Goal: Task Accomplishment & Management: Manage account settings

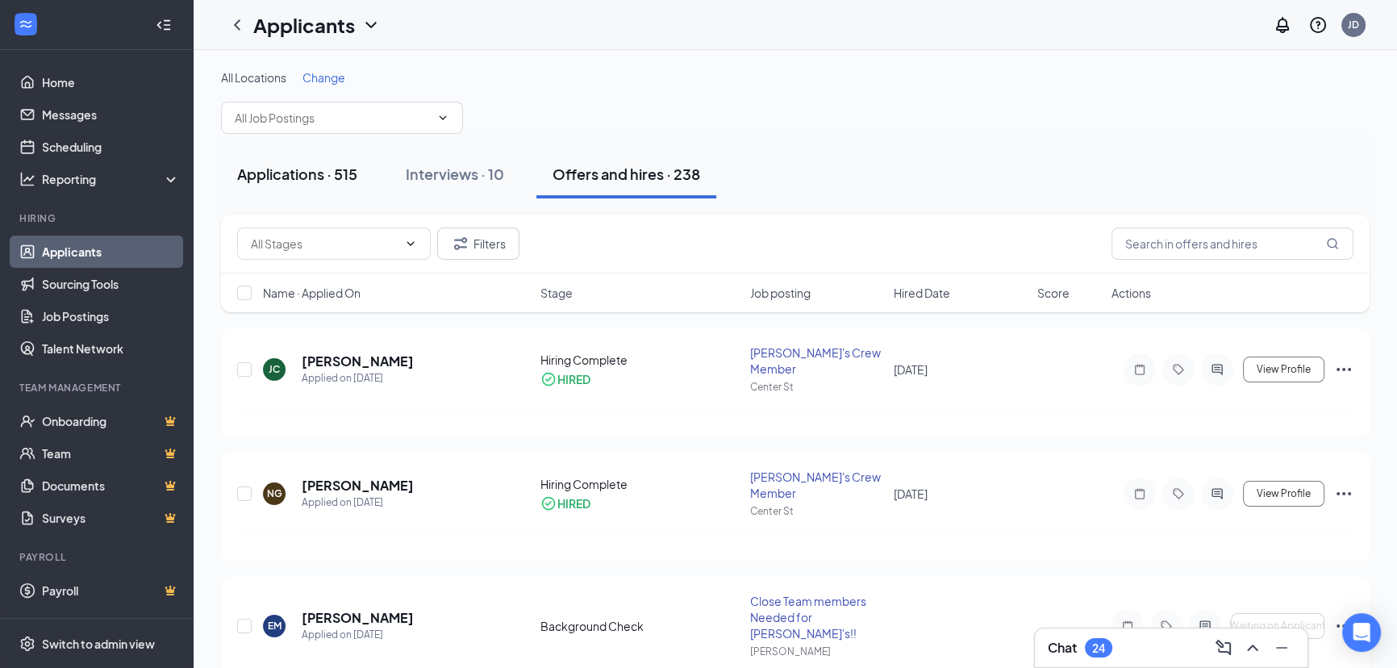
click at [311, 173] on div "Applications · 515" at bounding box center [297, 174] width 120 height 20
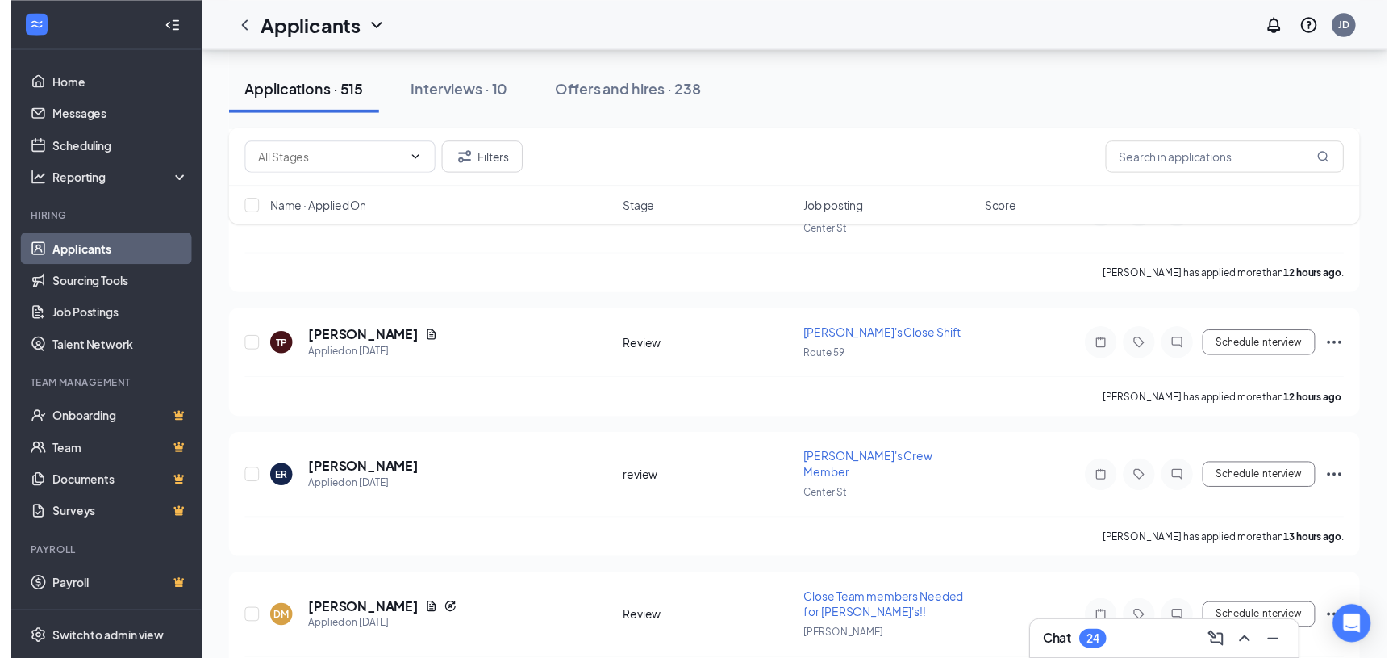
scroll to position [1100, 0]
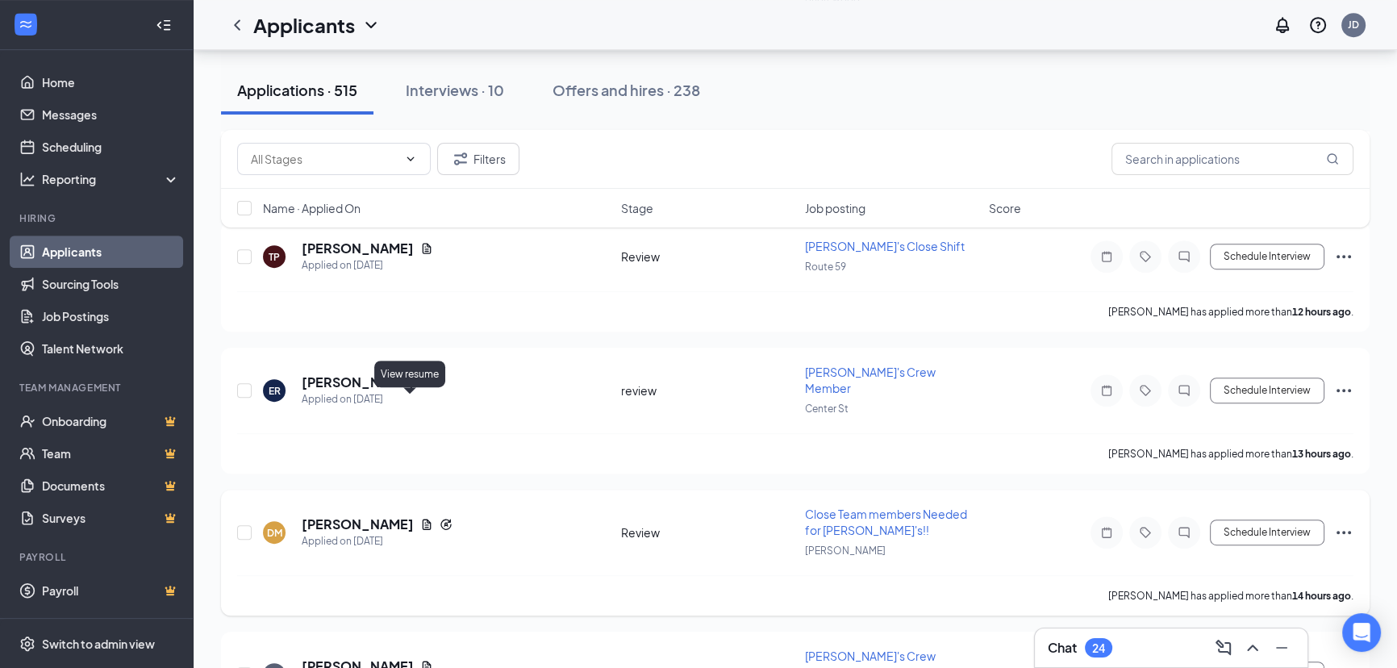
click at [420, 518] on icon "Document" at bounding box center [426, 524] width 13 height 13
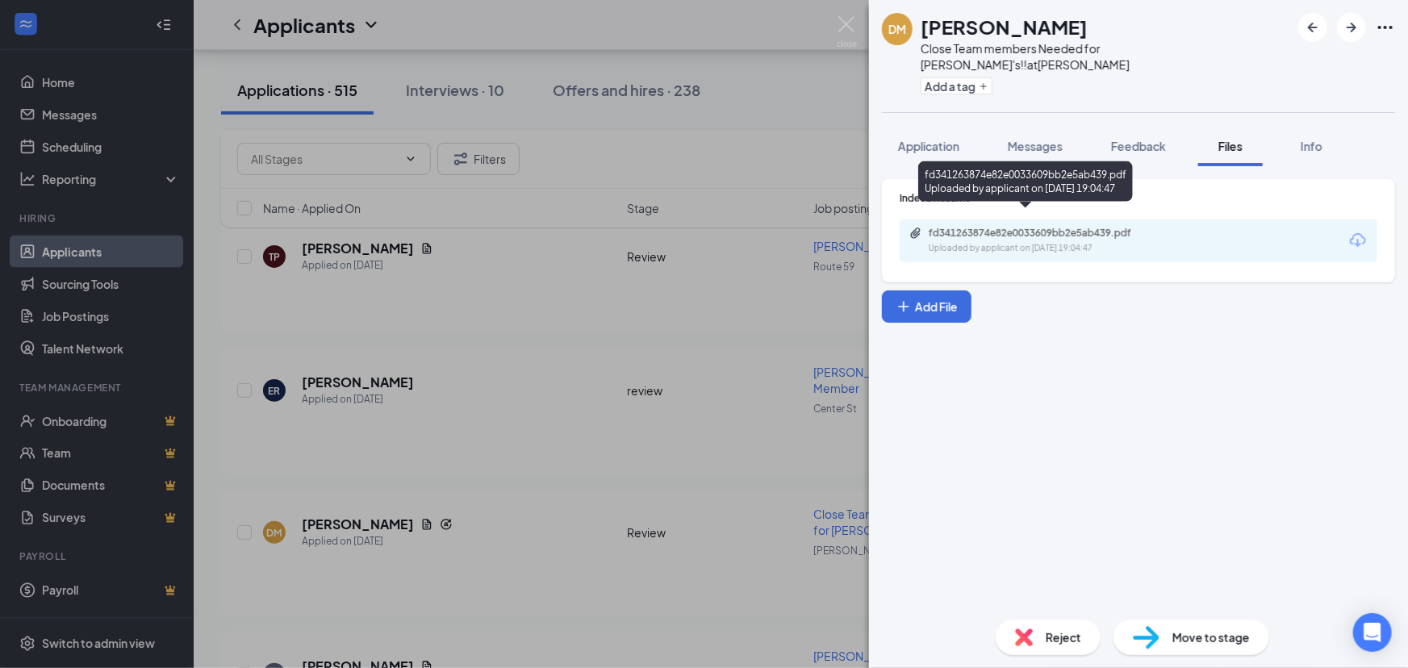
click at [1113, 227] on div "fd341263874e82e0033609bb2e5ab439.pdf" at bounding box center [1042, 233] width 226 height 13
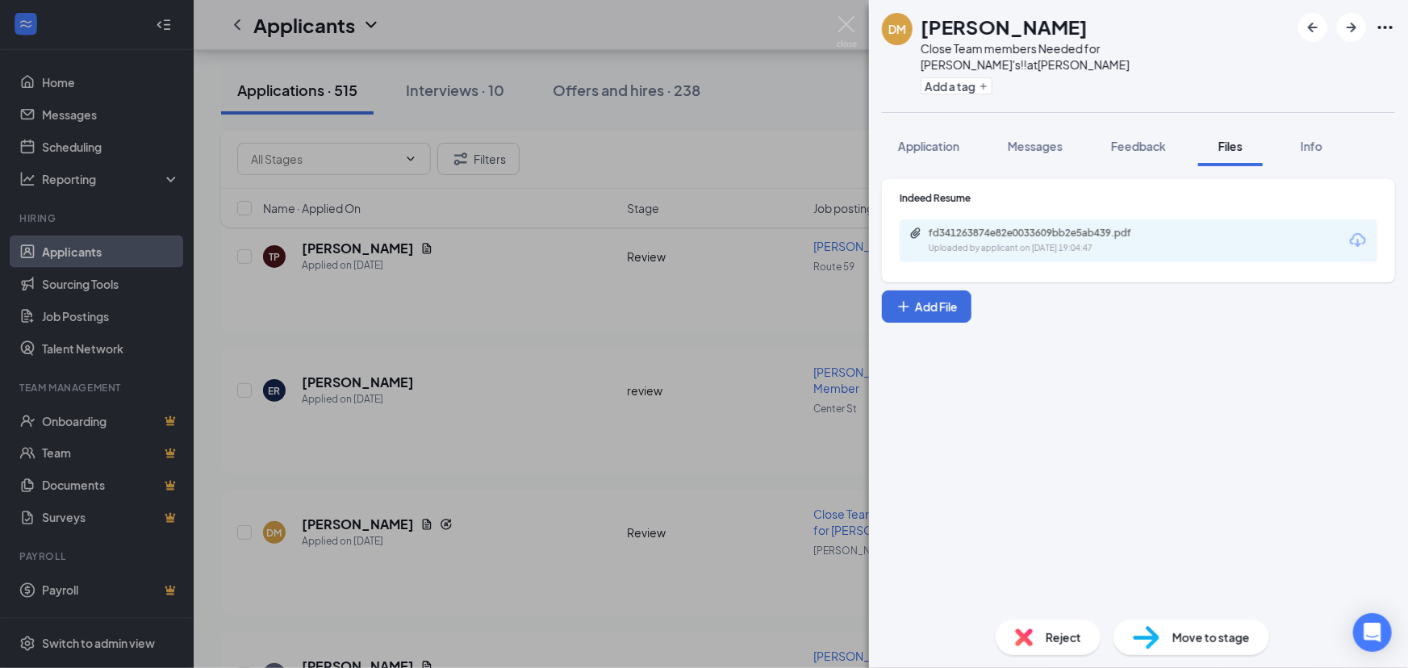
click at [700, 227] on div "DM Dillon Mellinger Close Team members Needed for Wendy's!! at Larkin Add a tag…" at bounding box center [704, 334] width 1408 height 668
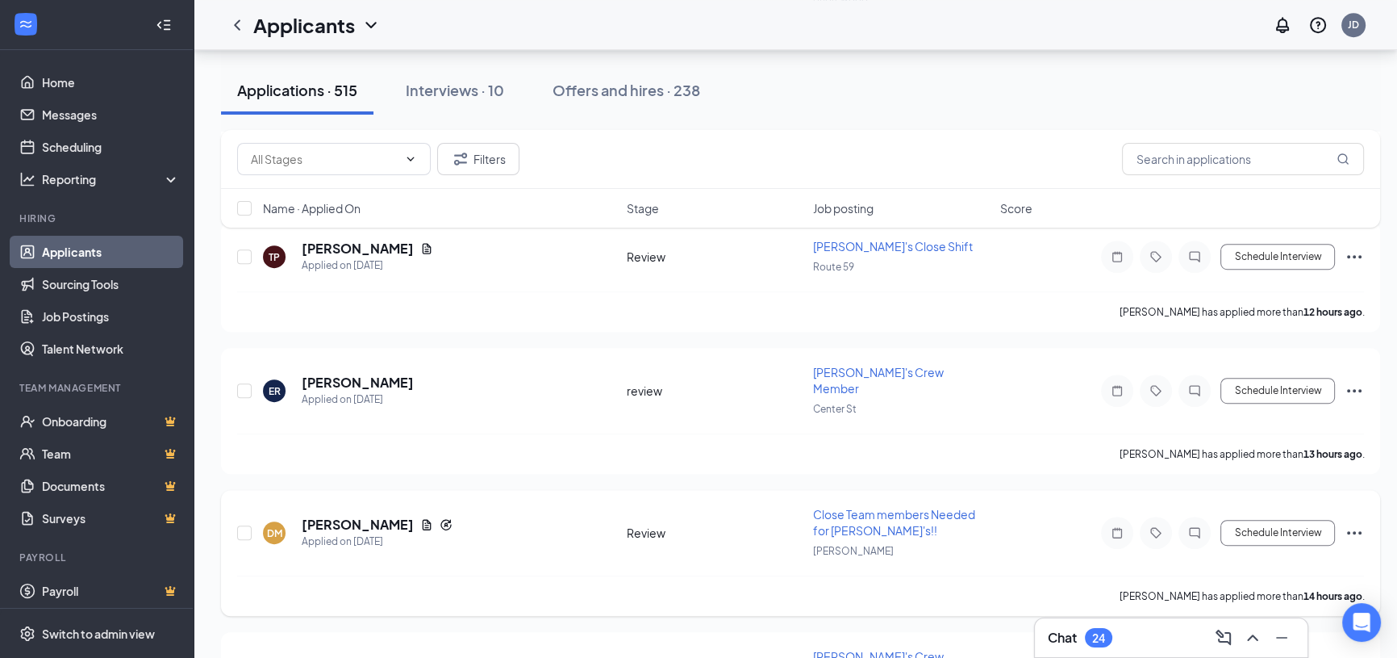
click at [1356, 523] on icon "Ellipses" at bounding box center [1354, 532] width 19 height 19
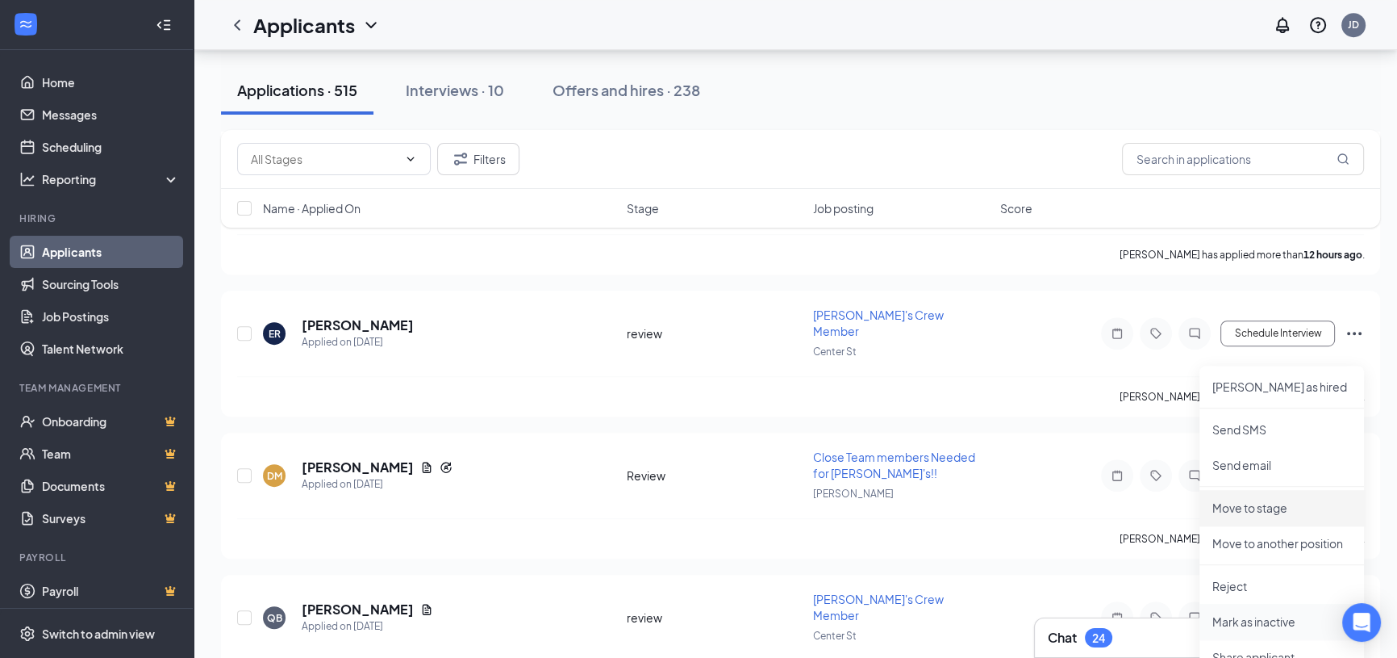
scroll to position [1247, 0]
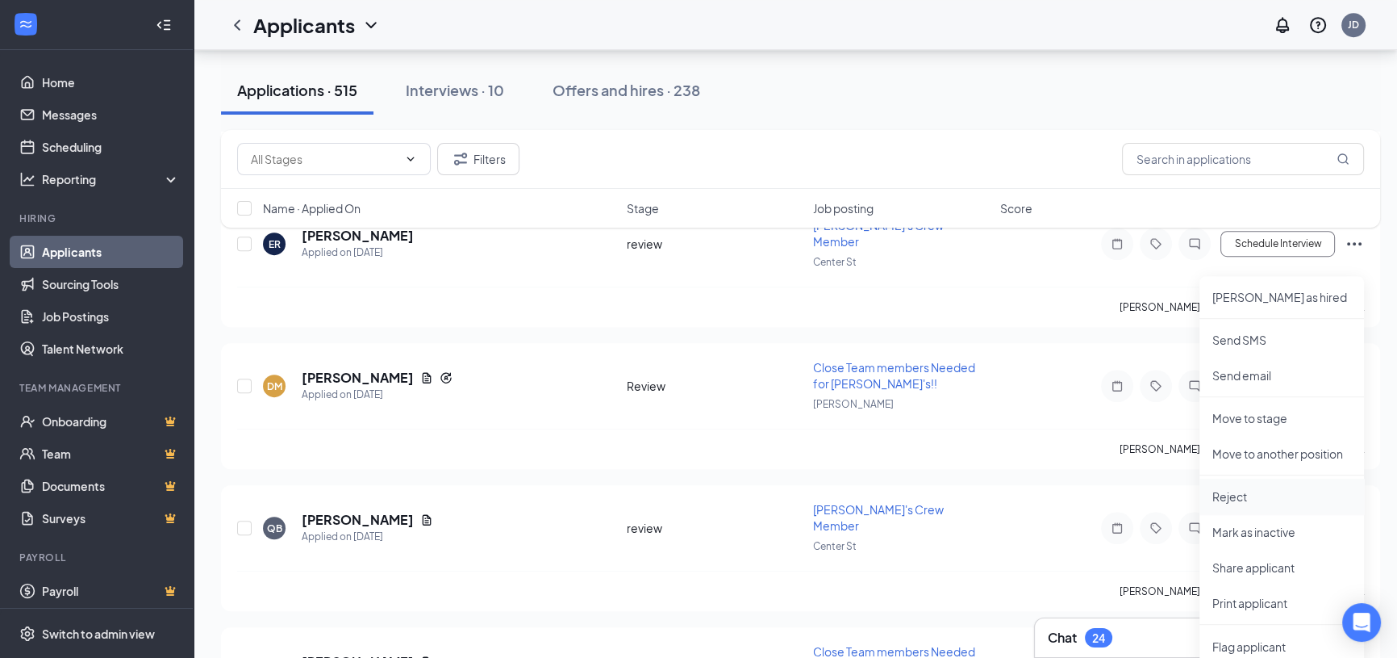
click at [1234, 499] on p "Reject" at bounding box center [1282, 496] width 139 height 16
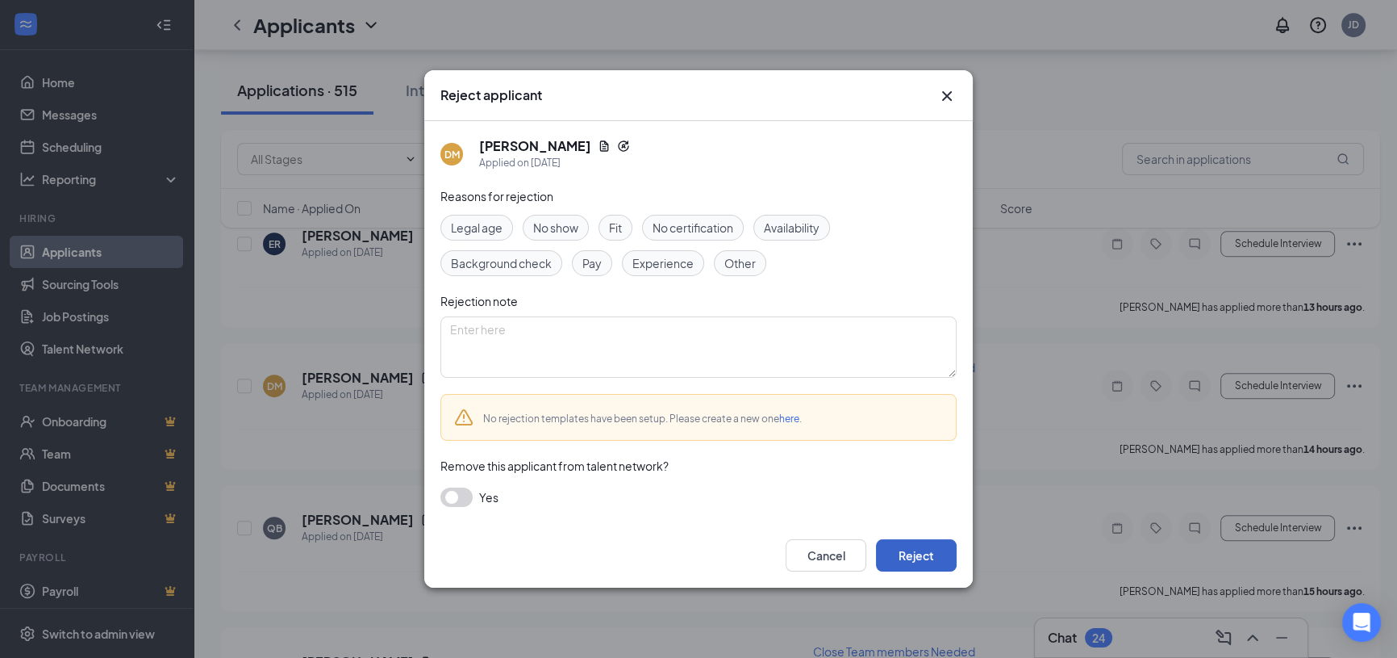
click at [945, 551] on button "Reject" at bounding box center [916, 555] width 81 height 32
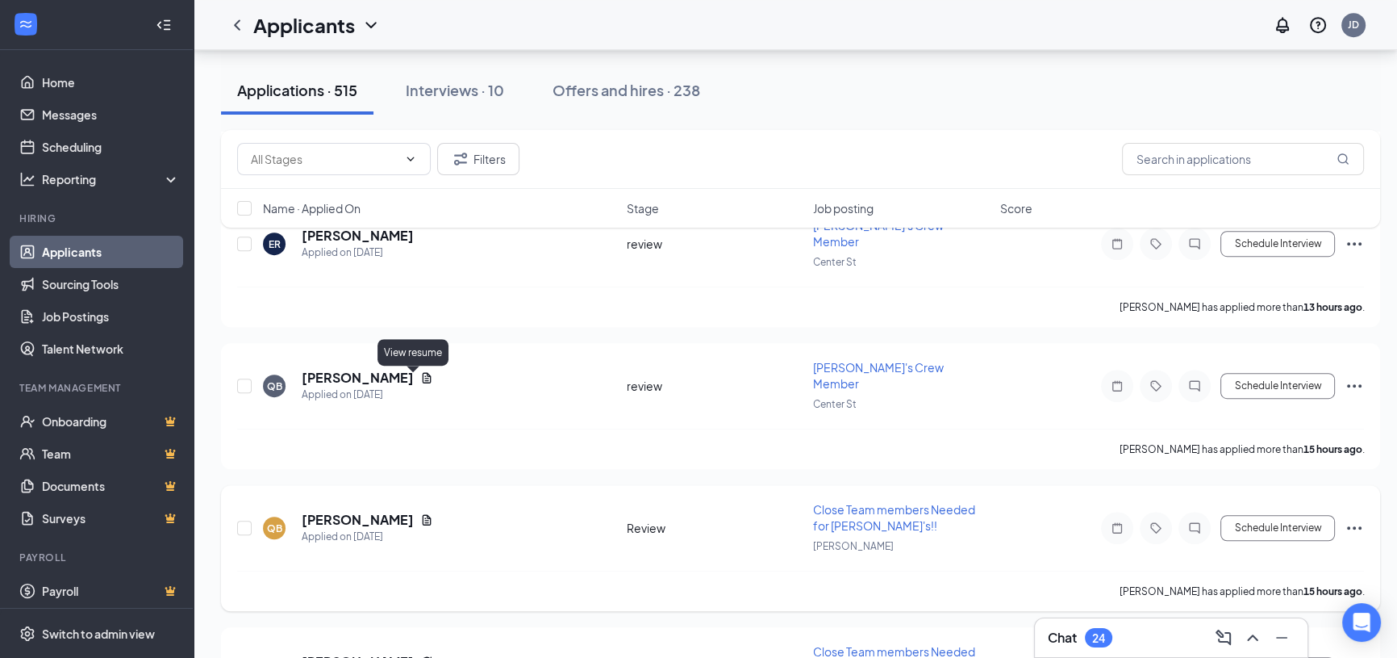
click at [420, 513] on icon "Document" at bounding box center [426, 519] width 13 height 13
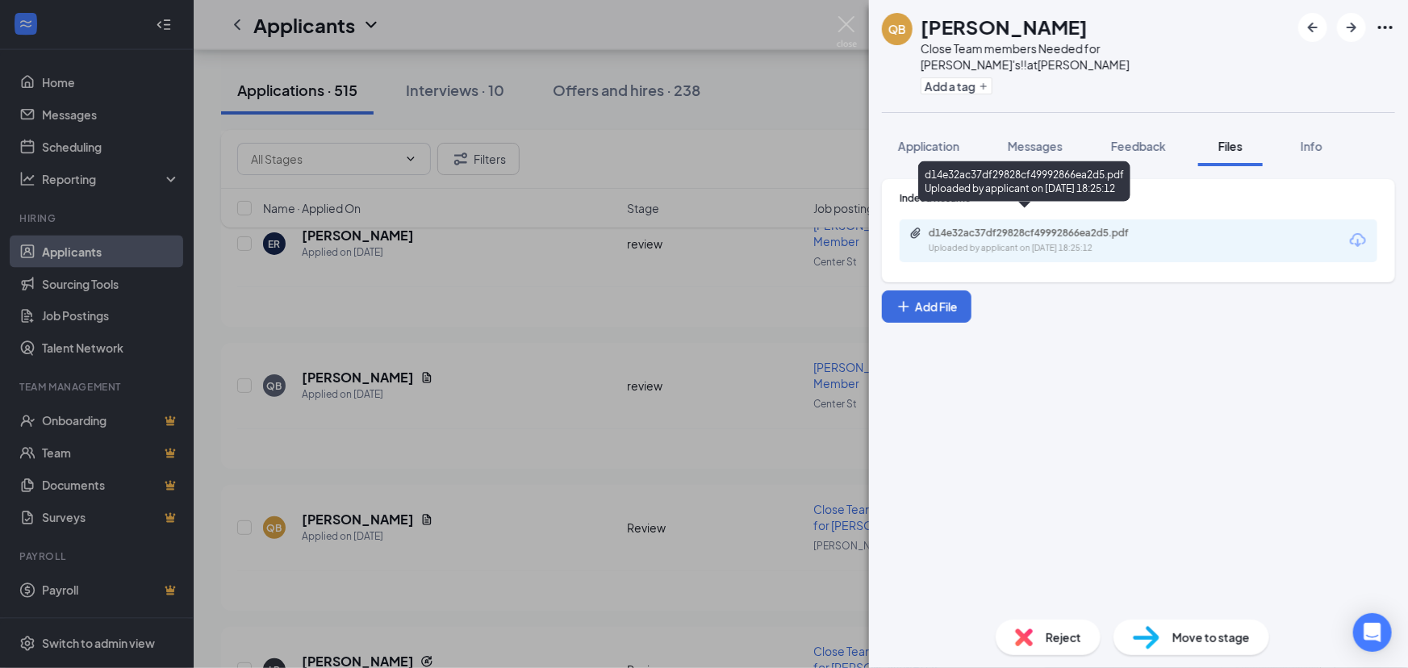
click at [988, 227] on div "d14e32ac37df29828cf49992866ea2d5.pdf" at bounding box center [1042, 233] width 226 height 13
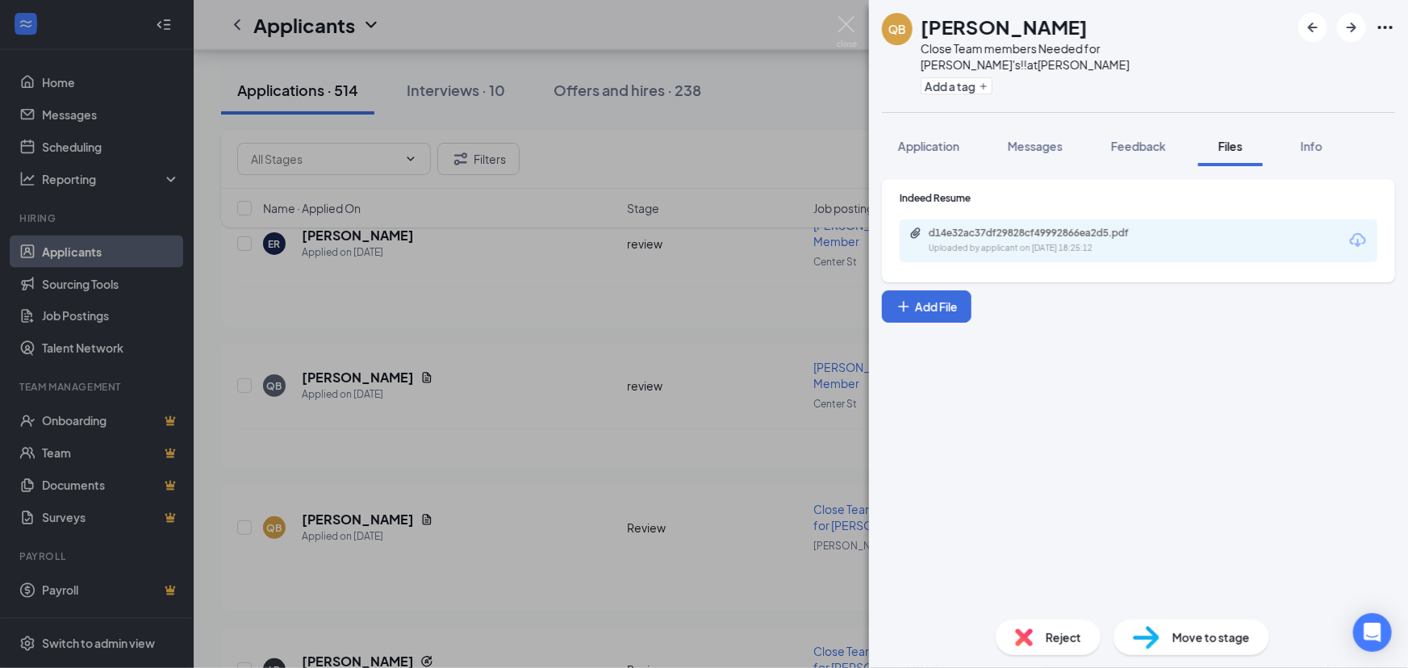
click at [650, 259] on div "QB Quadree Brown Close Team members Needed for Wendy's!! at Larkin Add a tag Ap…" at bounding box center [704, 334] width 1408 height 668
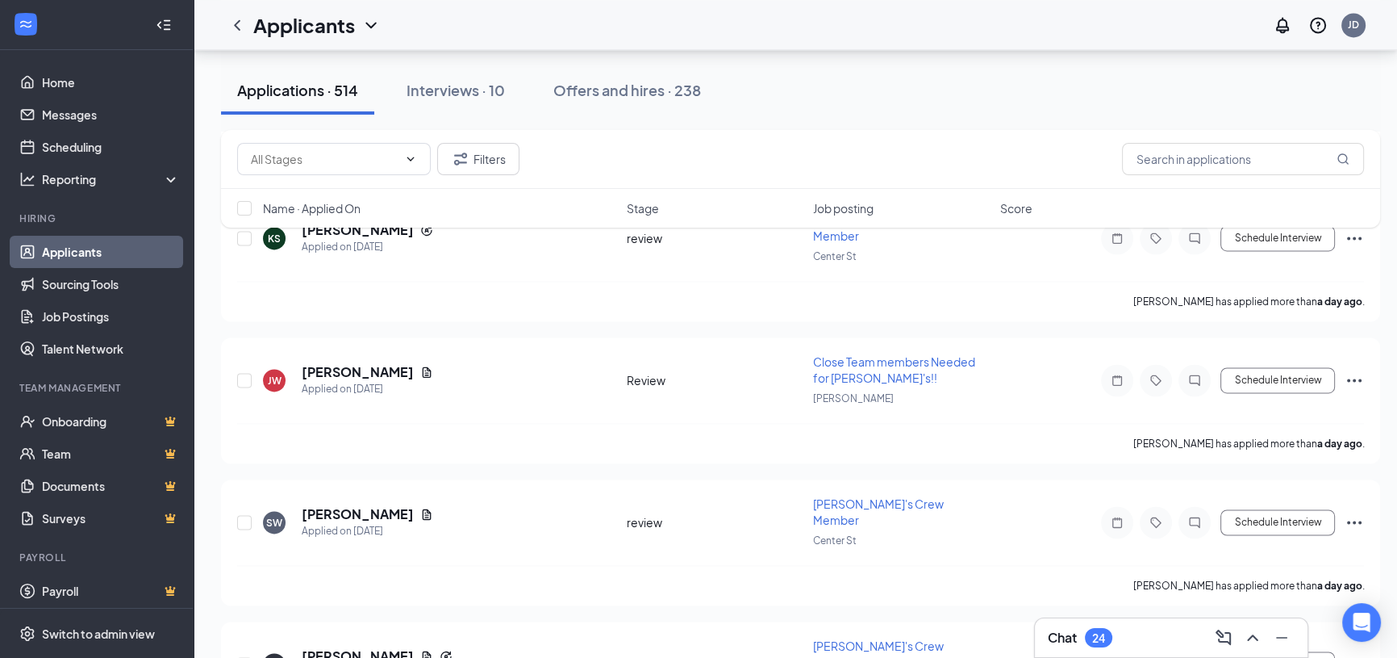
scroll to position [3300, 0]
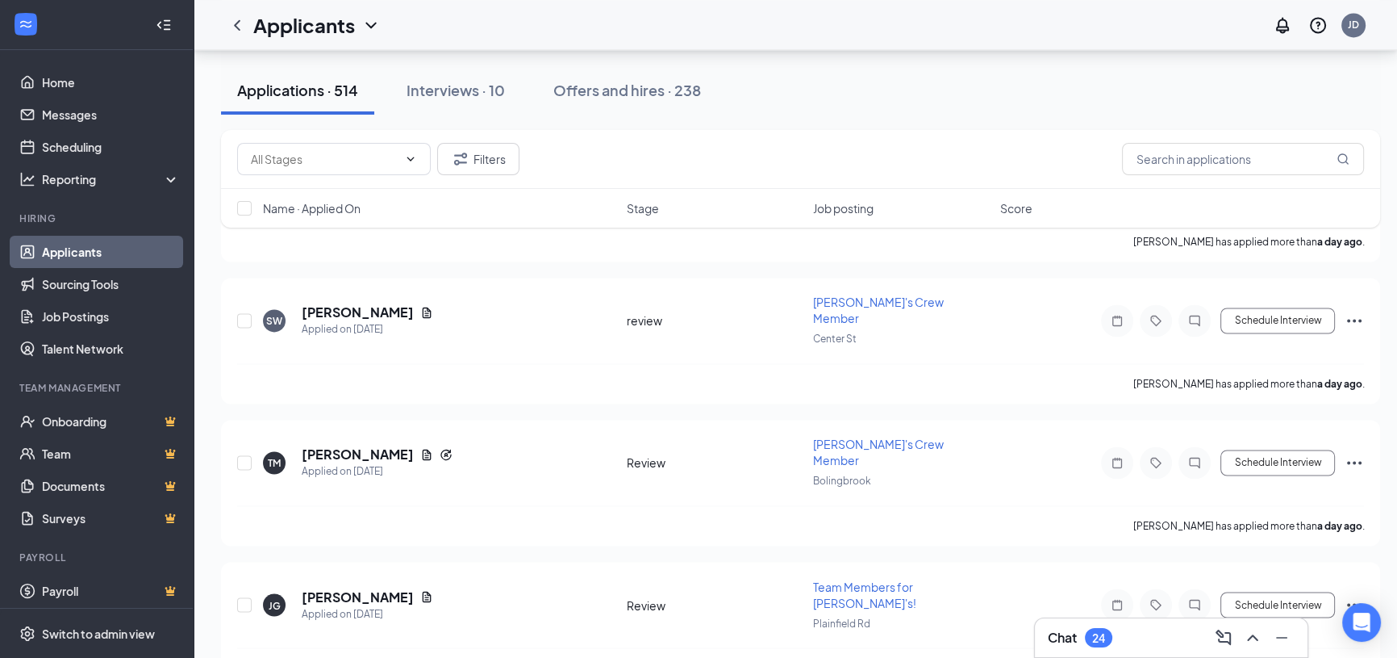
click at [1097, 631] on div "24" at bounding box center [1098, 638] width 13 height 14
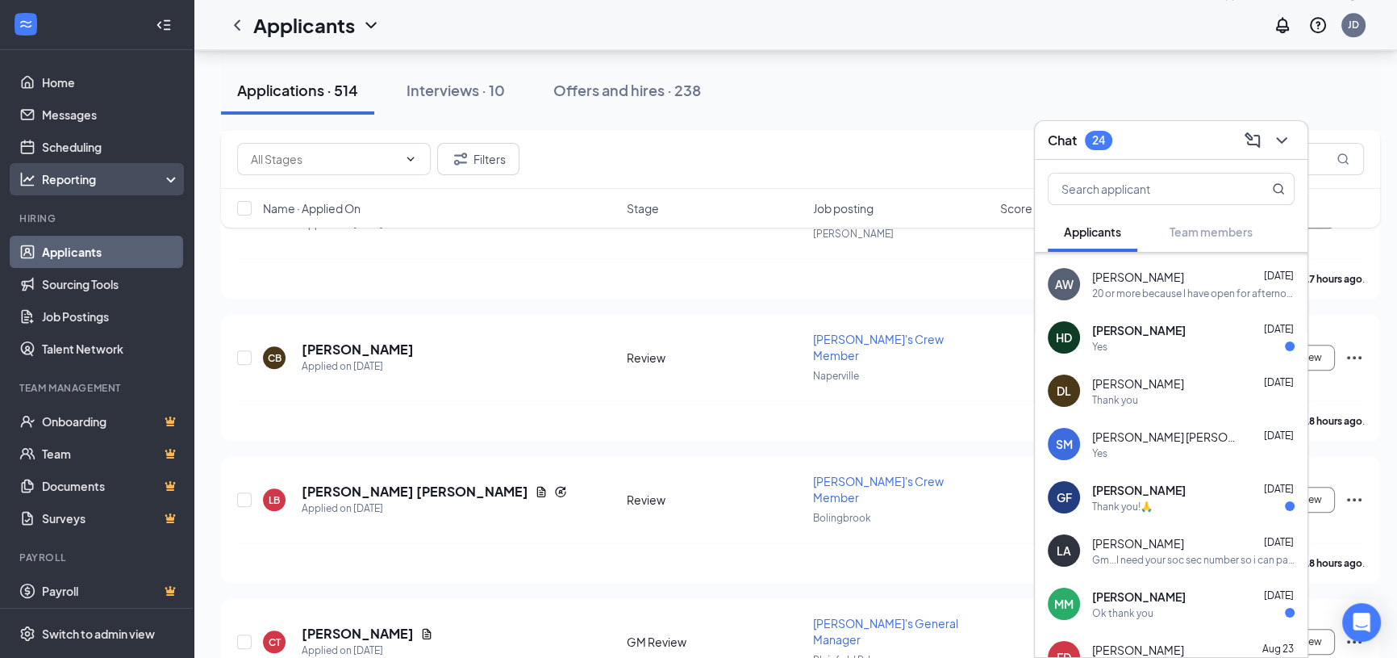
scroll to position [1760, 0]
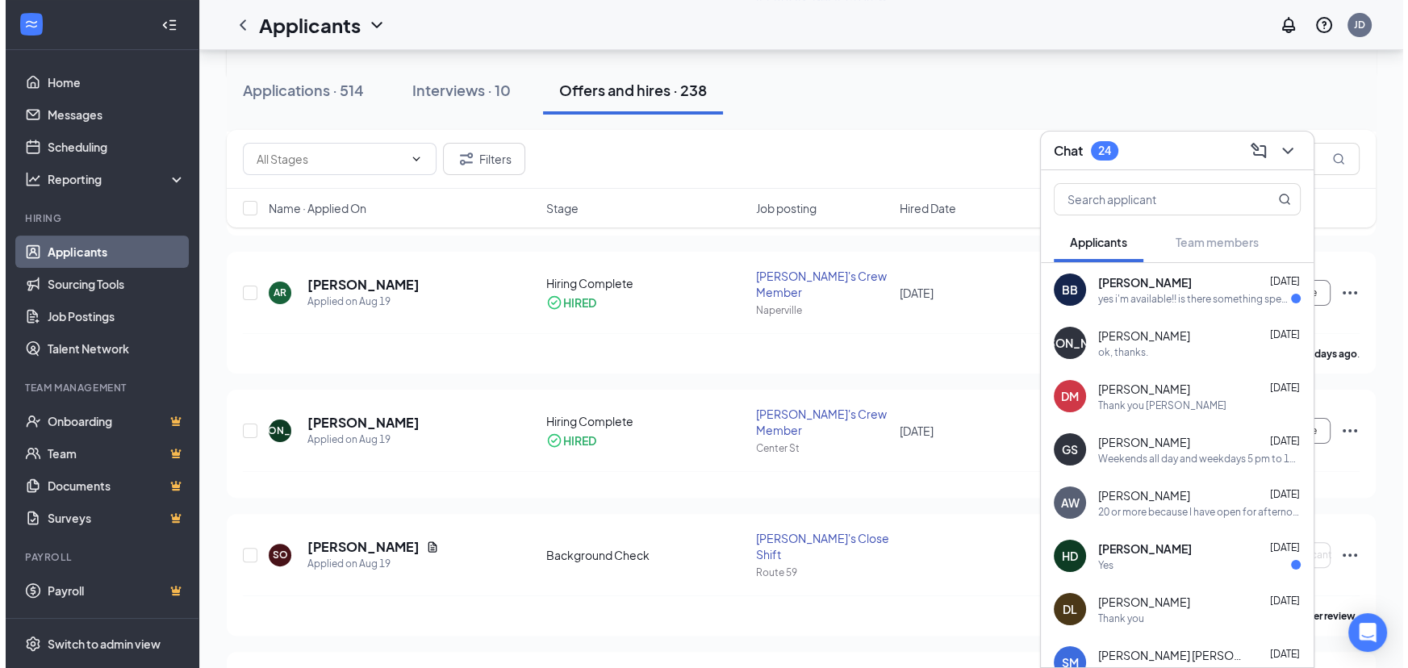
scroll to position [513, 0]
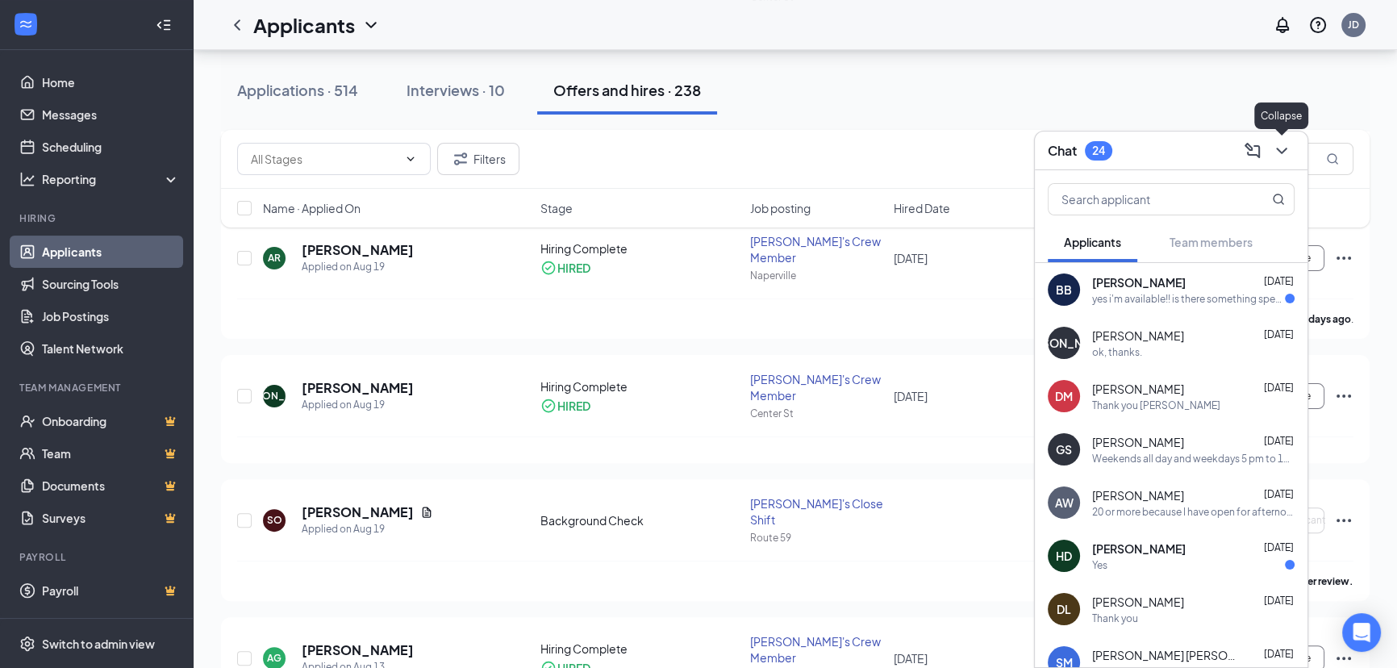
click at [1285, 147] on icon "ChevronDown" at bounding box center [1281, 150] width 19 height 19
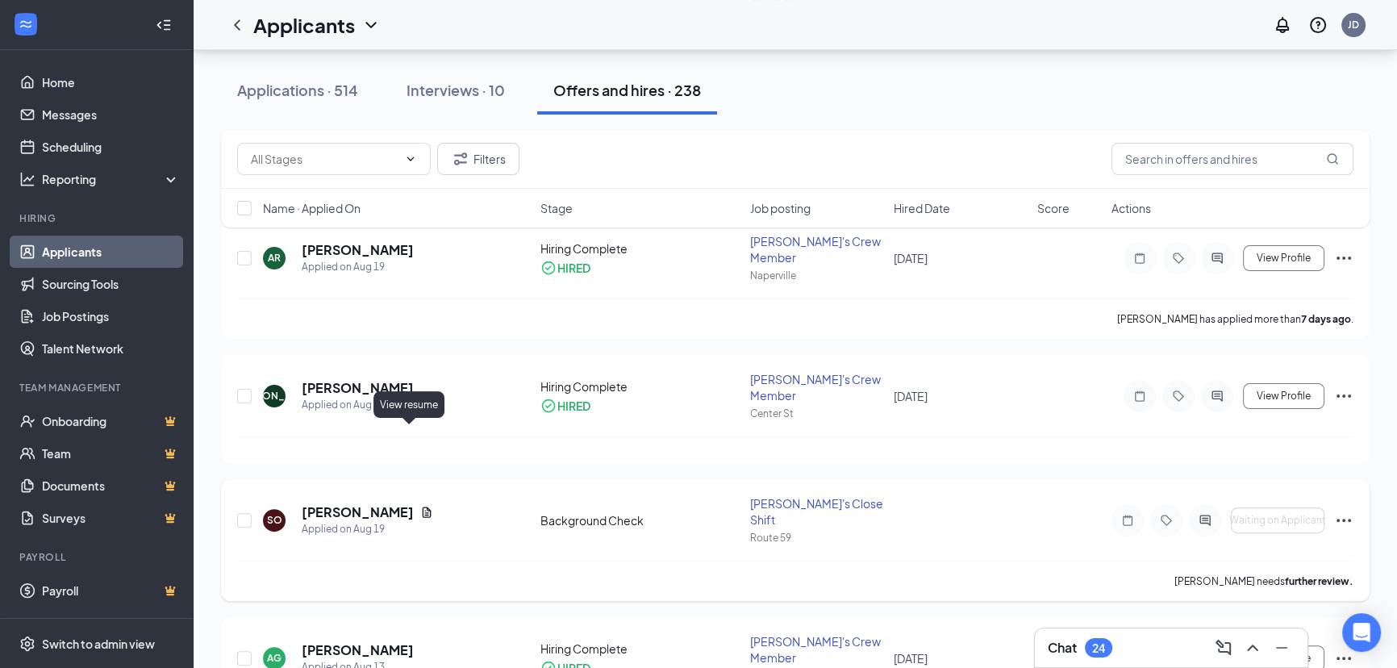
click at [420, 506] on icon "Document" at bounding box center [426, 512] width 13 height 13
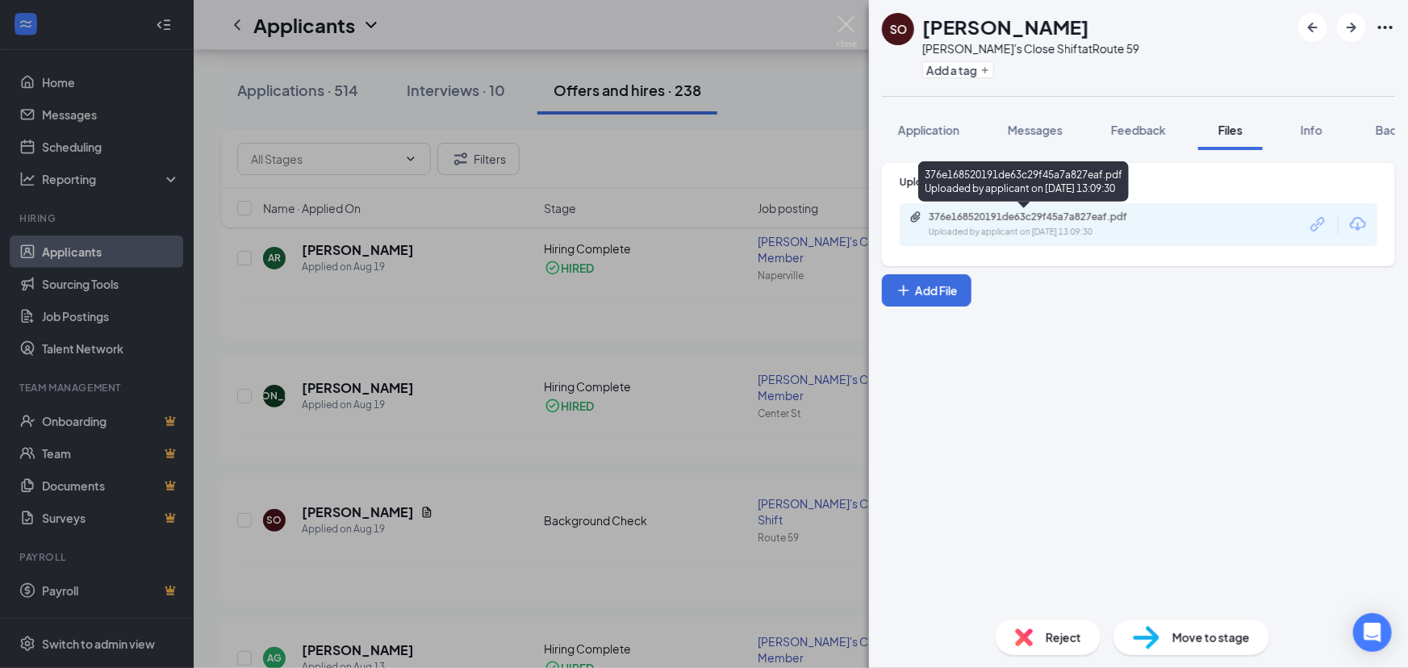
click at [1056, 223] on div "376e168520191de63c29f45a7a827eaf.pdf Uploaded by applicant on Aug 19, 2025 at 1…" at bounding box center [1039, 225] width 261 height 28
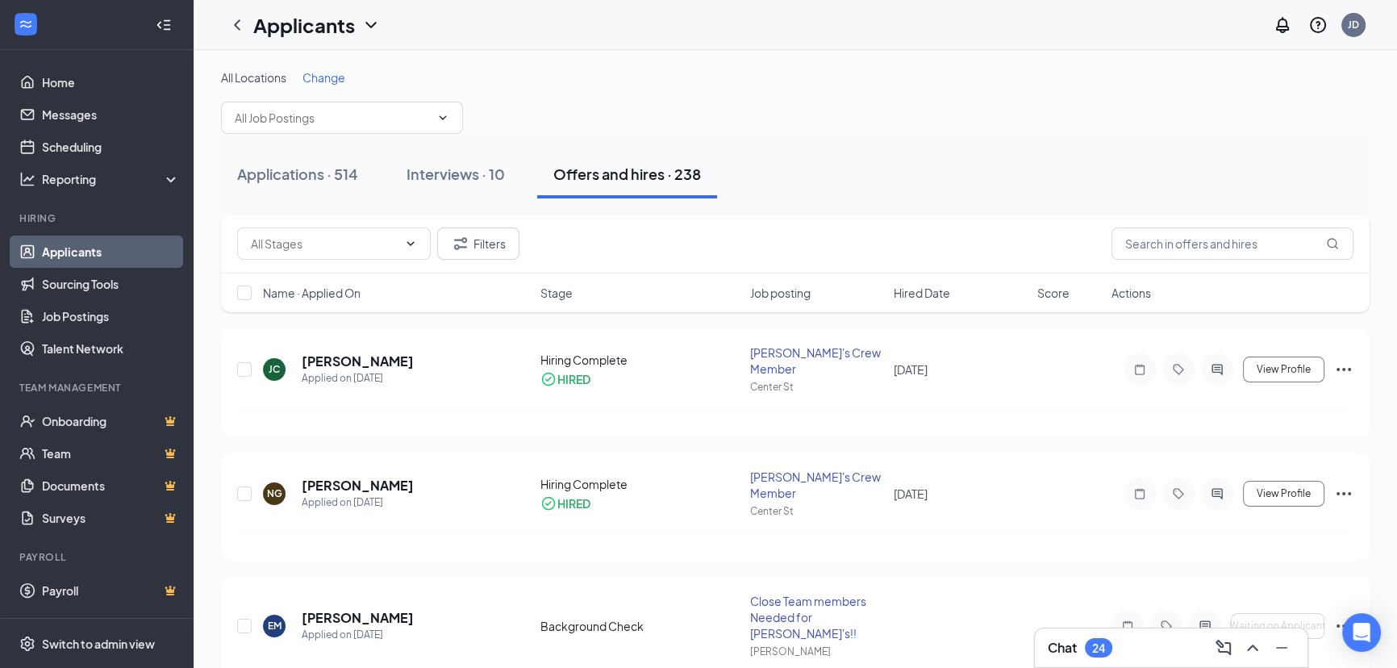
click at [1105, 644] on div "24" at bounding box center [1098, 648] width 13 height 14
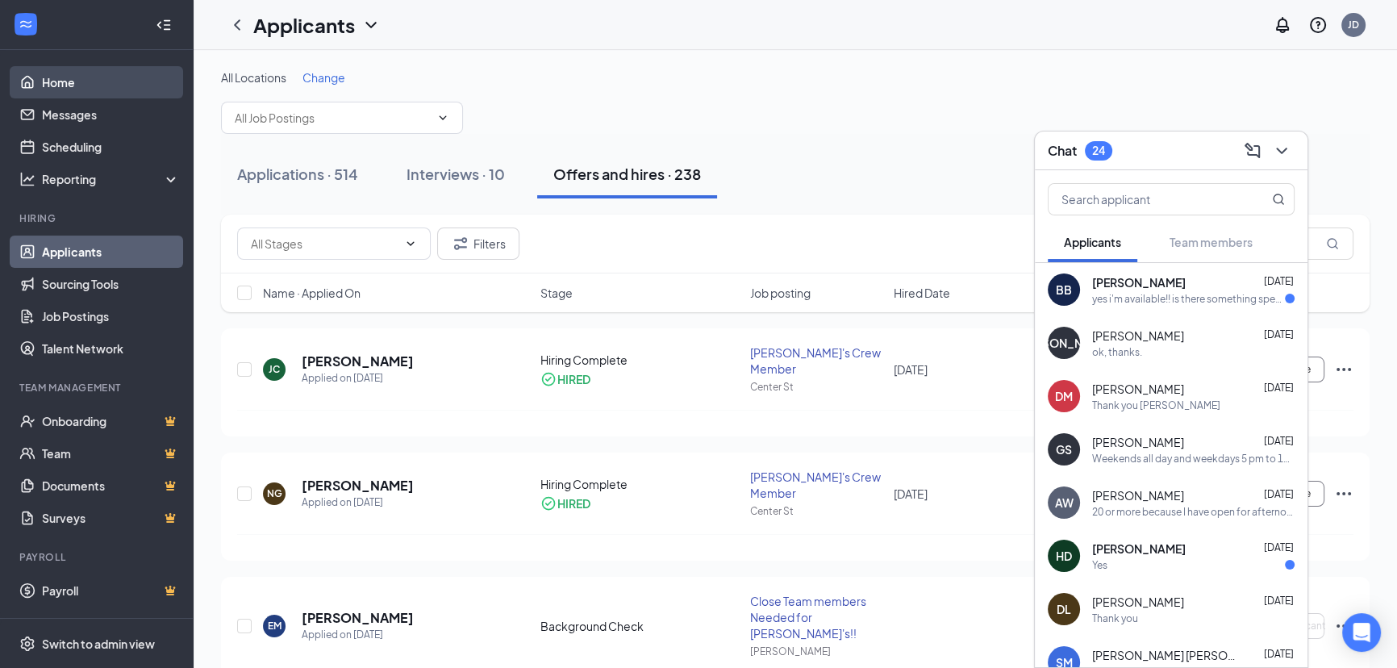
click at [52, 79] on link "Home" at bounding box center [111, 82] width 138 height 32
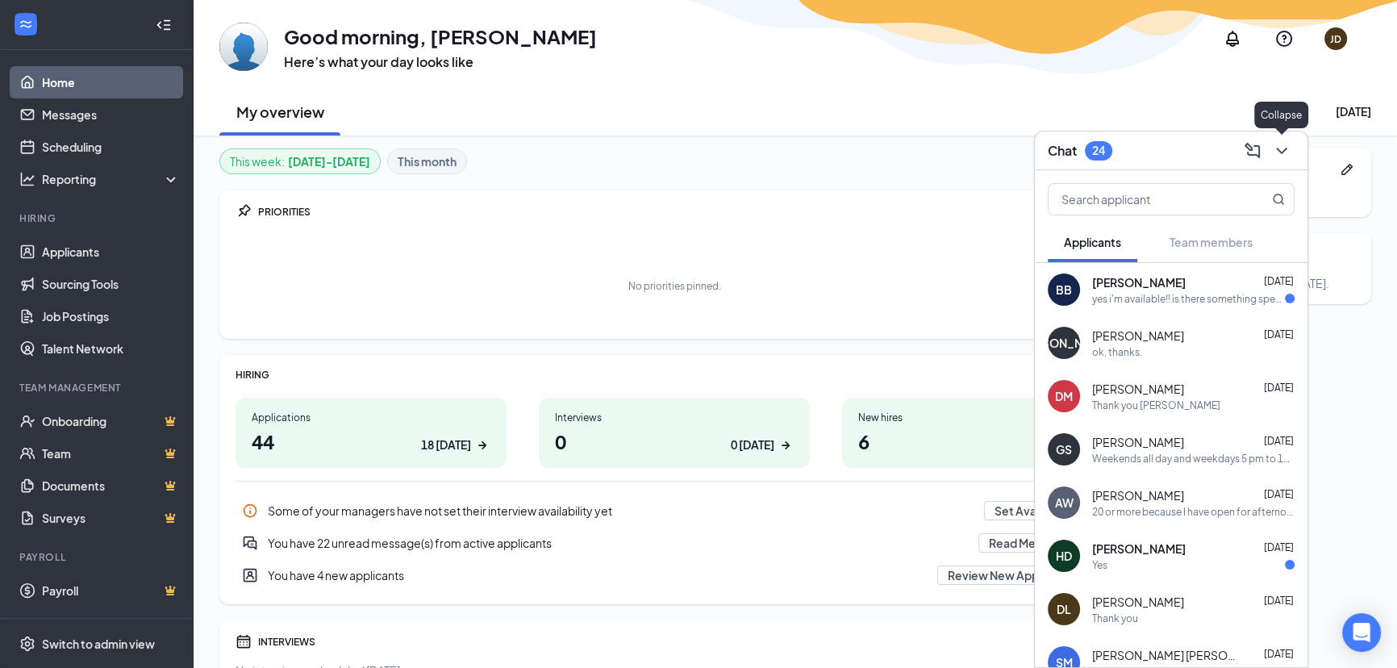
click at [1285, 147] on icon "ChevronDown" at bounding box center [1281, 150] width 19 height 19
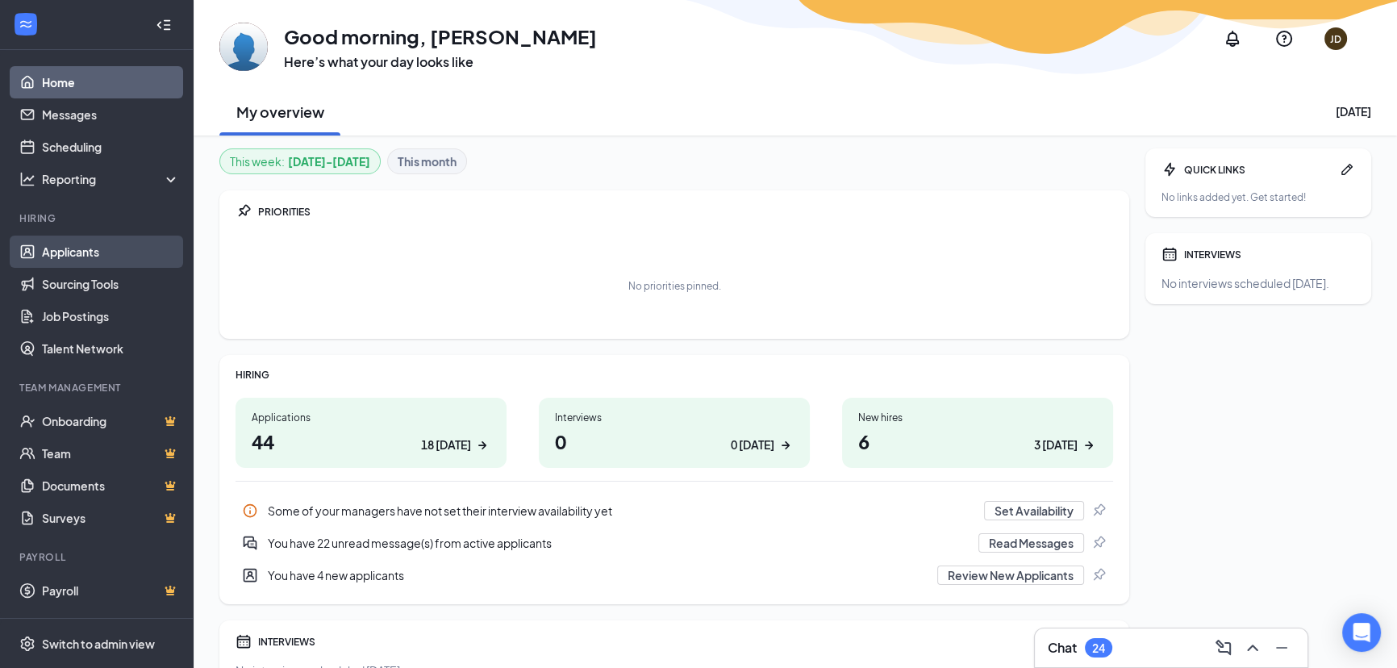
click at [65, 242] on link "Applicants" at bounding box center [111, 252] width 138 height 32
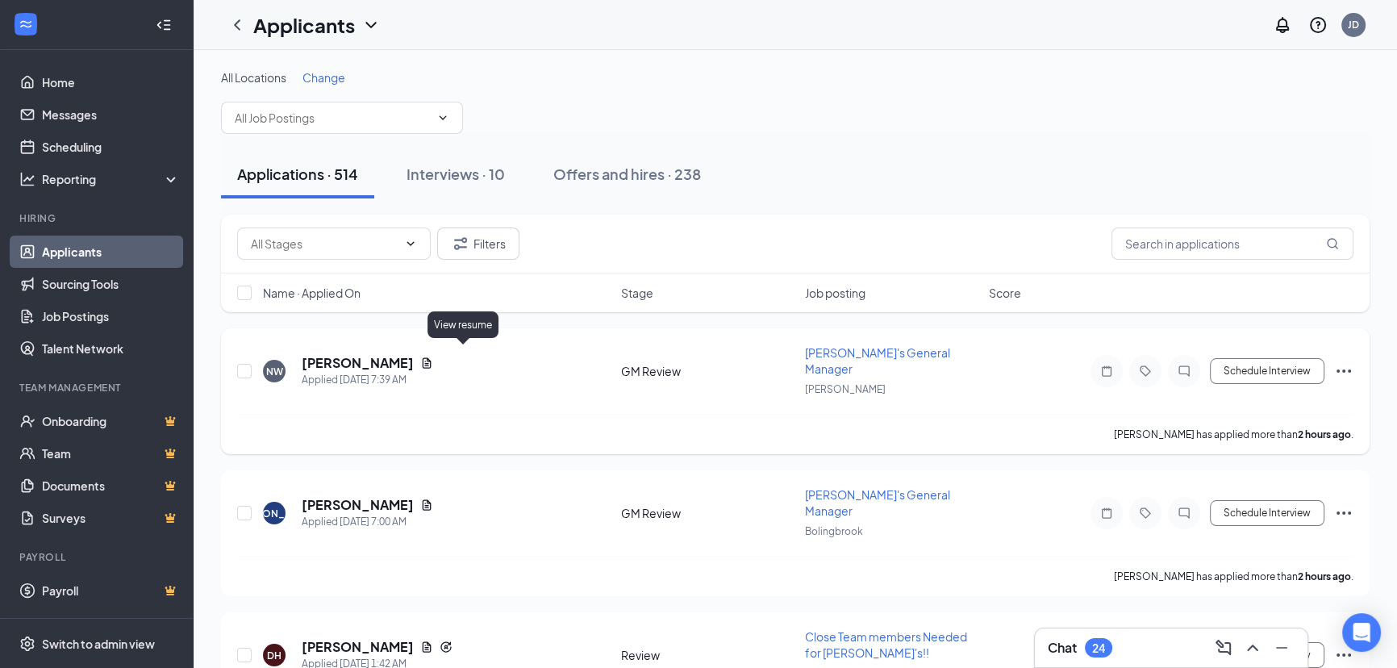
click at [433, 357] on icon "Document" at bounding box center [426, 363] width 13 height 13
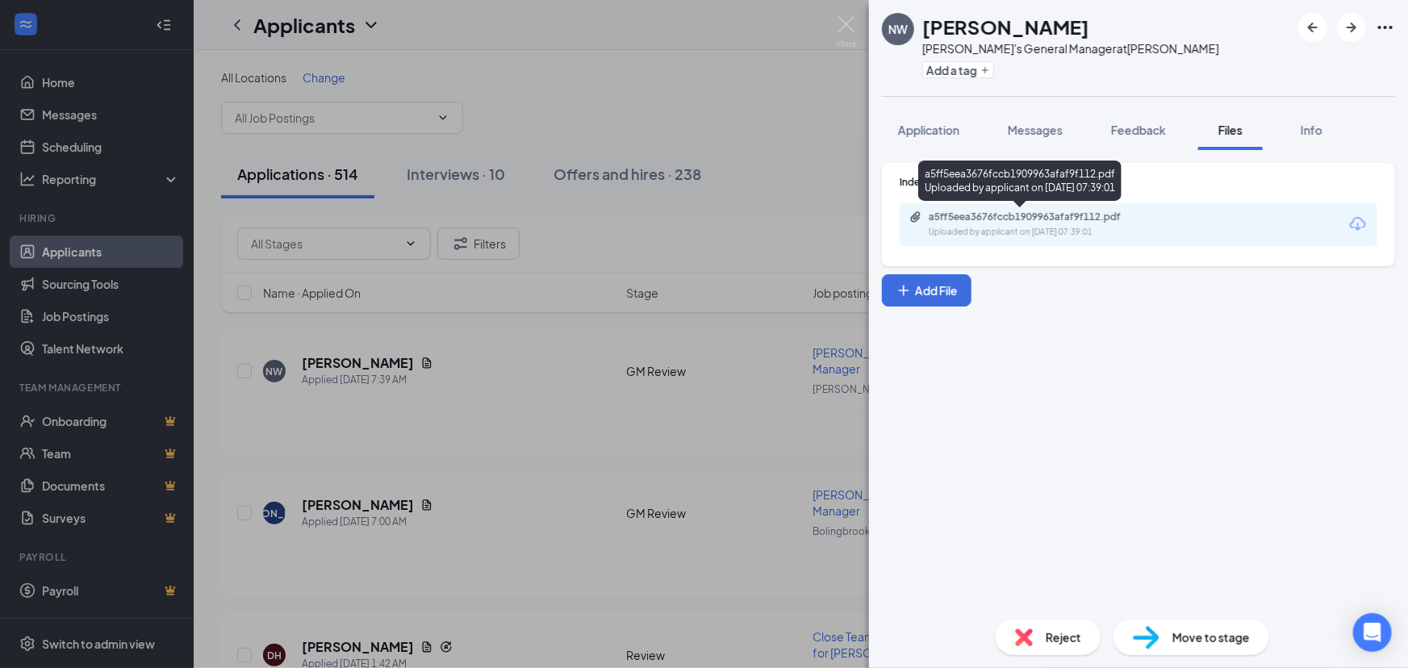
click at [957, 217] on div "a5ff5eea3676fccb1909963afaf9f112.pdf" at bounding box center [1042, 217] width 226 height 13
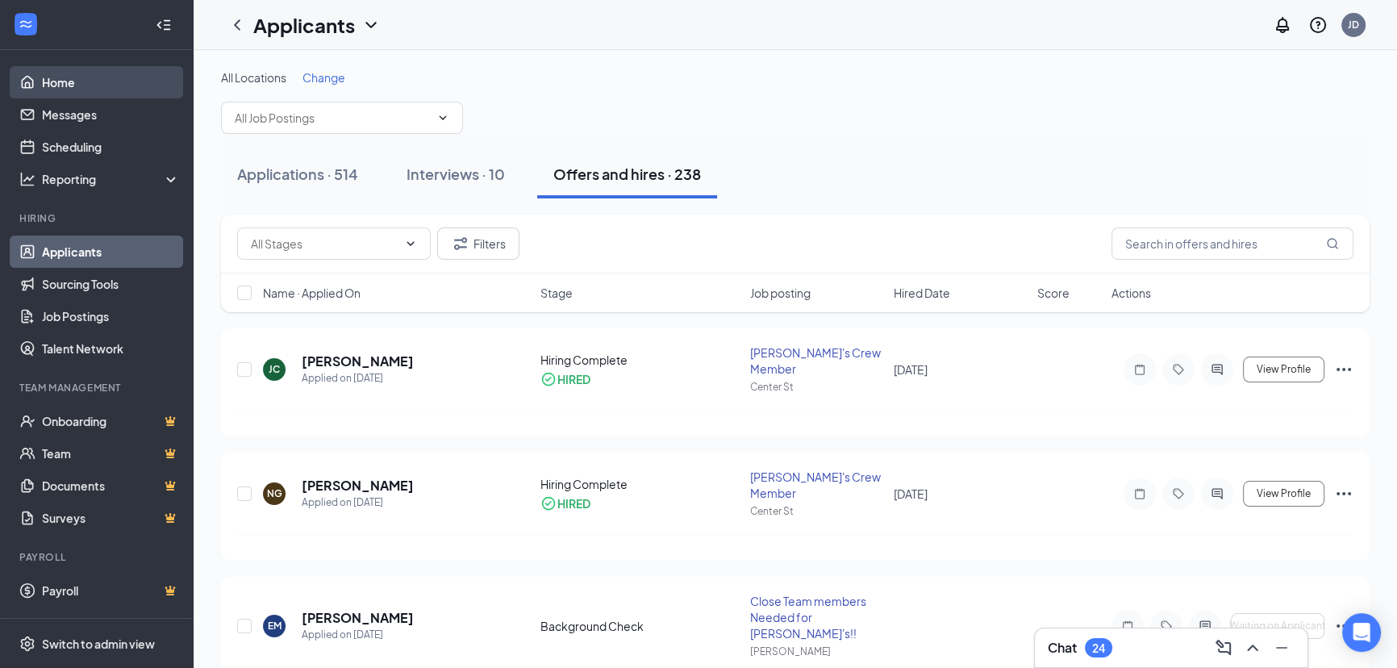
click at [61, 76] on link "Home" at bounding box center [111, 82] width 138 height 32
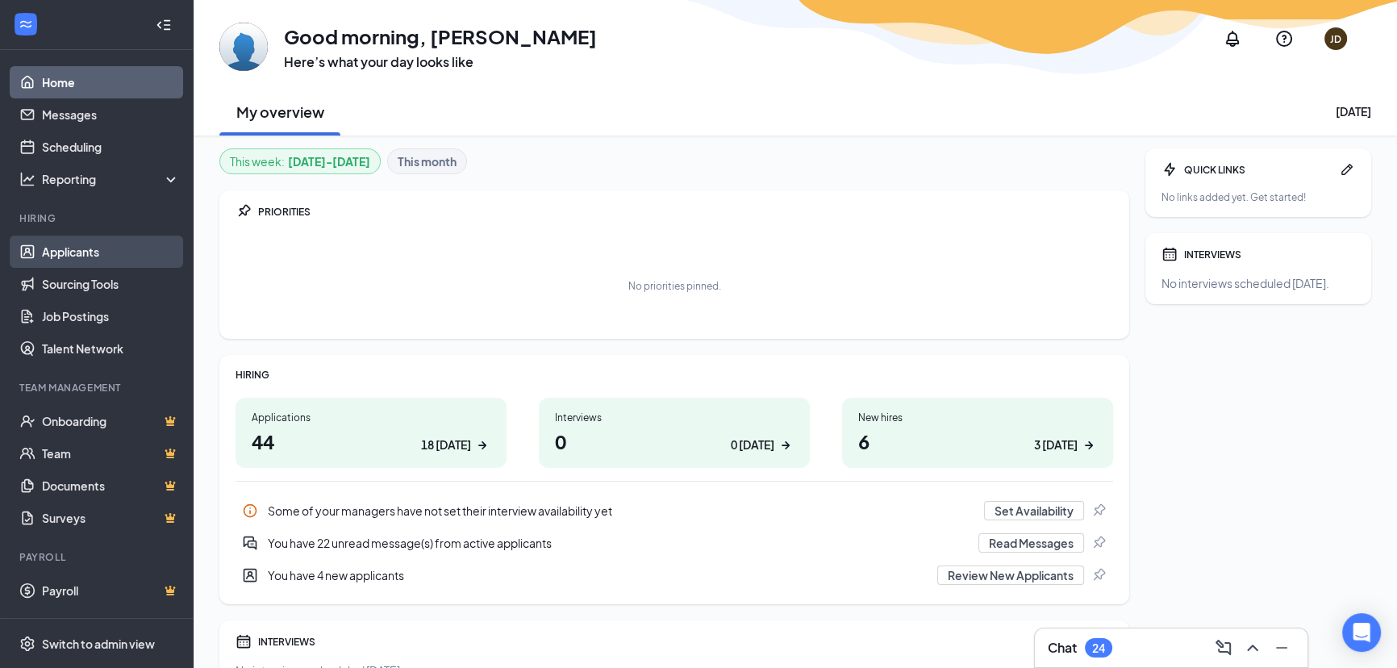
click at [71, 252] on link "Applicants" at bounding box center [111, 252] width 138 height 32
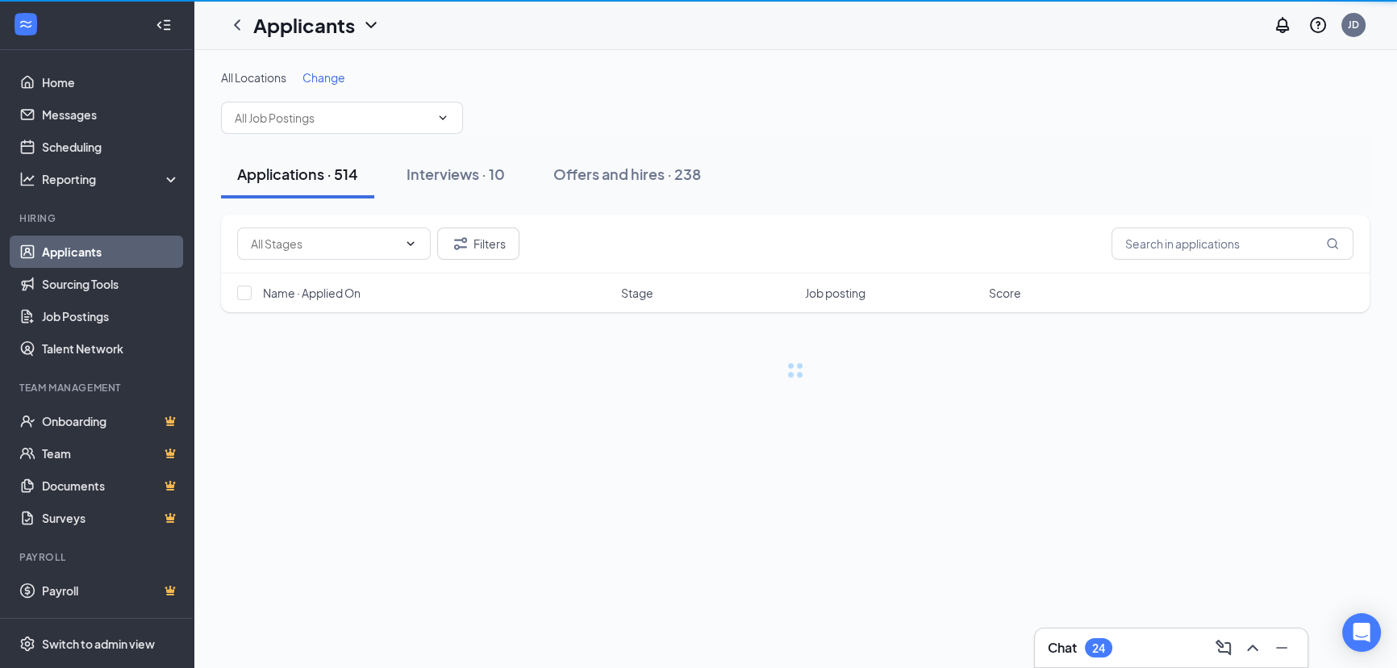
click at [72, 252] on link "Applicants" at bounding box center [111, 252] width 138 height 32
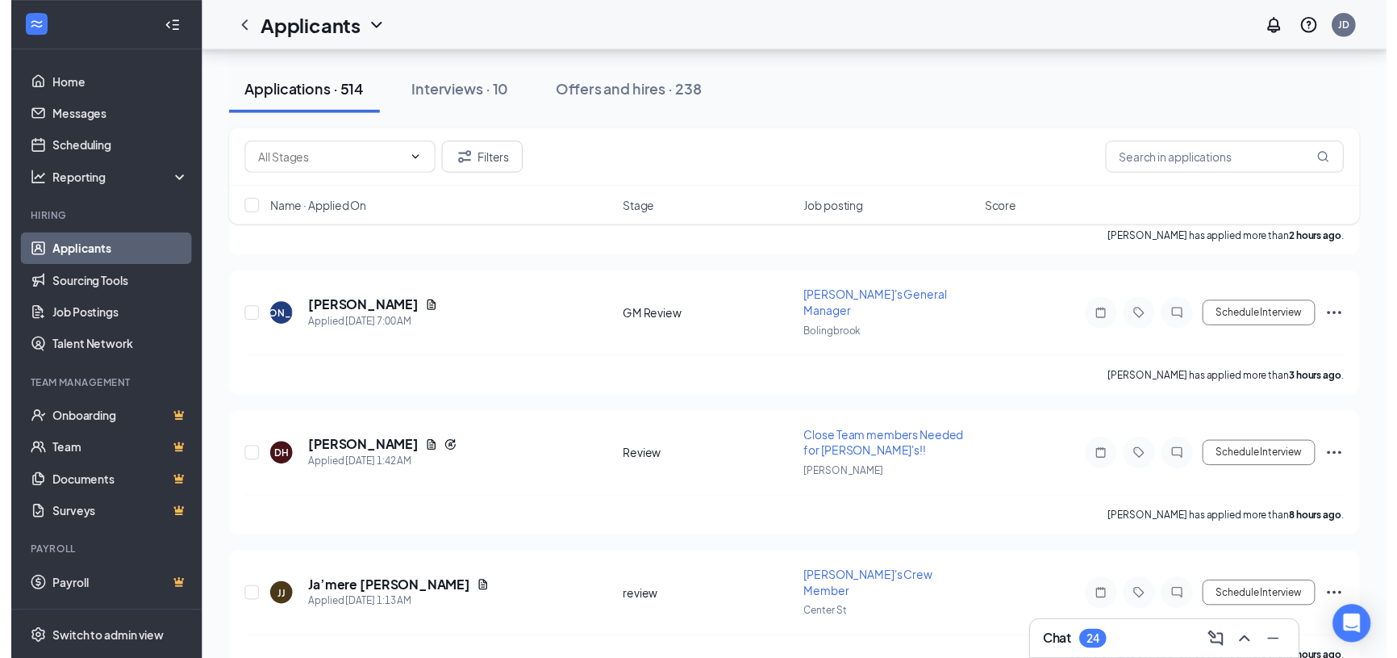
scroll to position [219, 0]
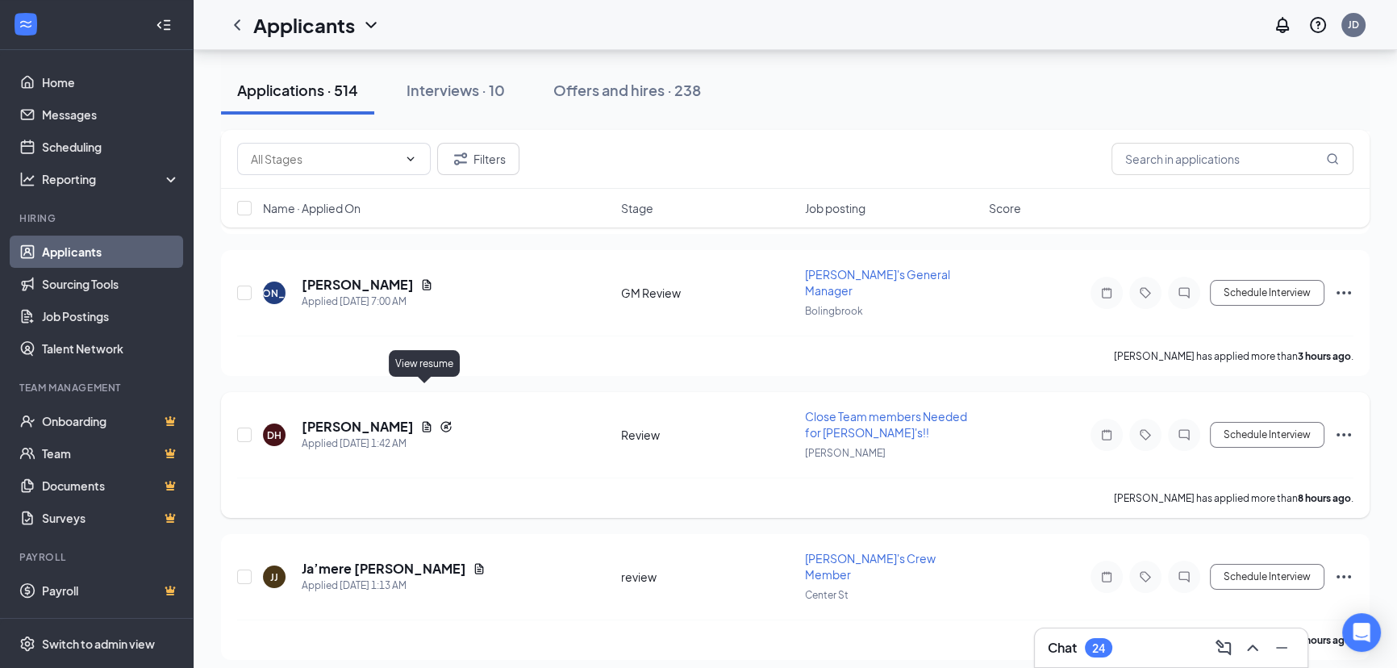
click at [423, 422] on icon "Document" at bounding box center [427, 427] width 9 height 10
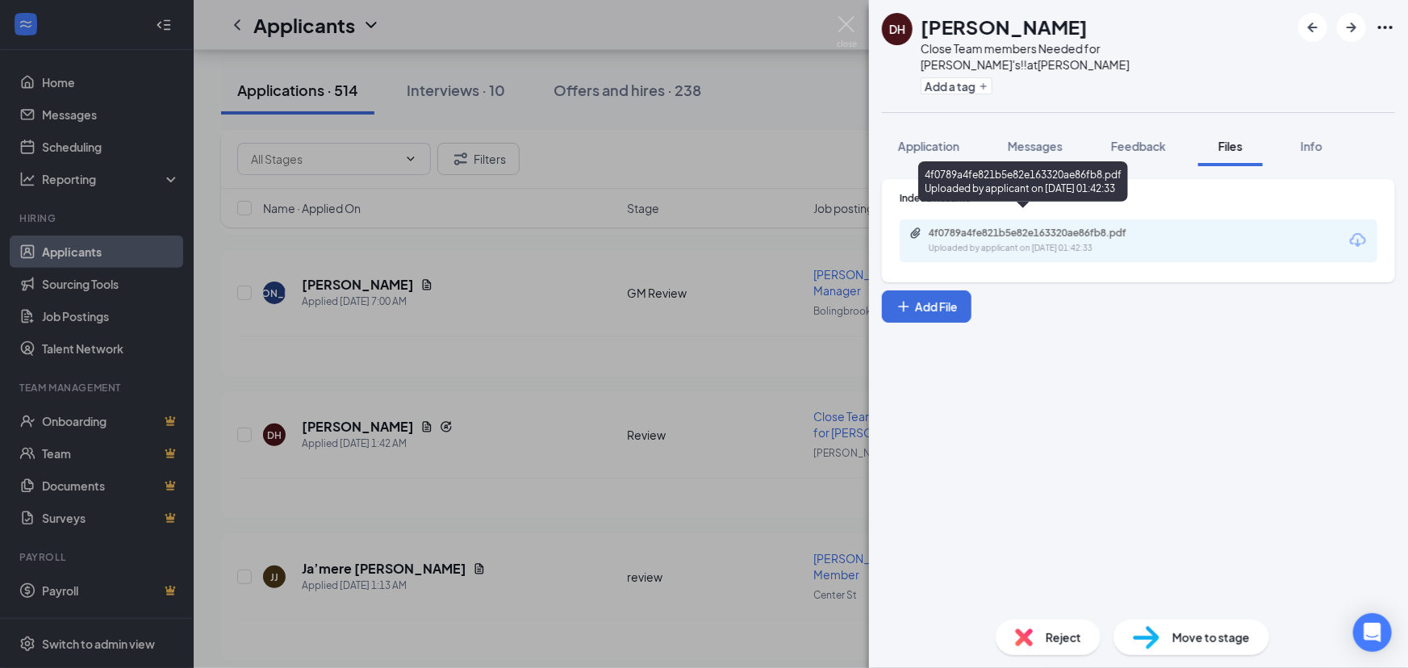
click at [1107, 227] on div "4f0789a4fe821b5e82e163320ae86fb8.pdf Uploaded by applicant on [DATE] 01:42:33" at bounding box center [1039, 241] width 261 height 28
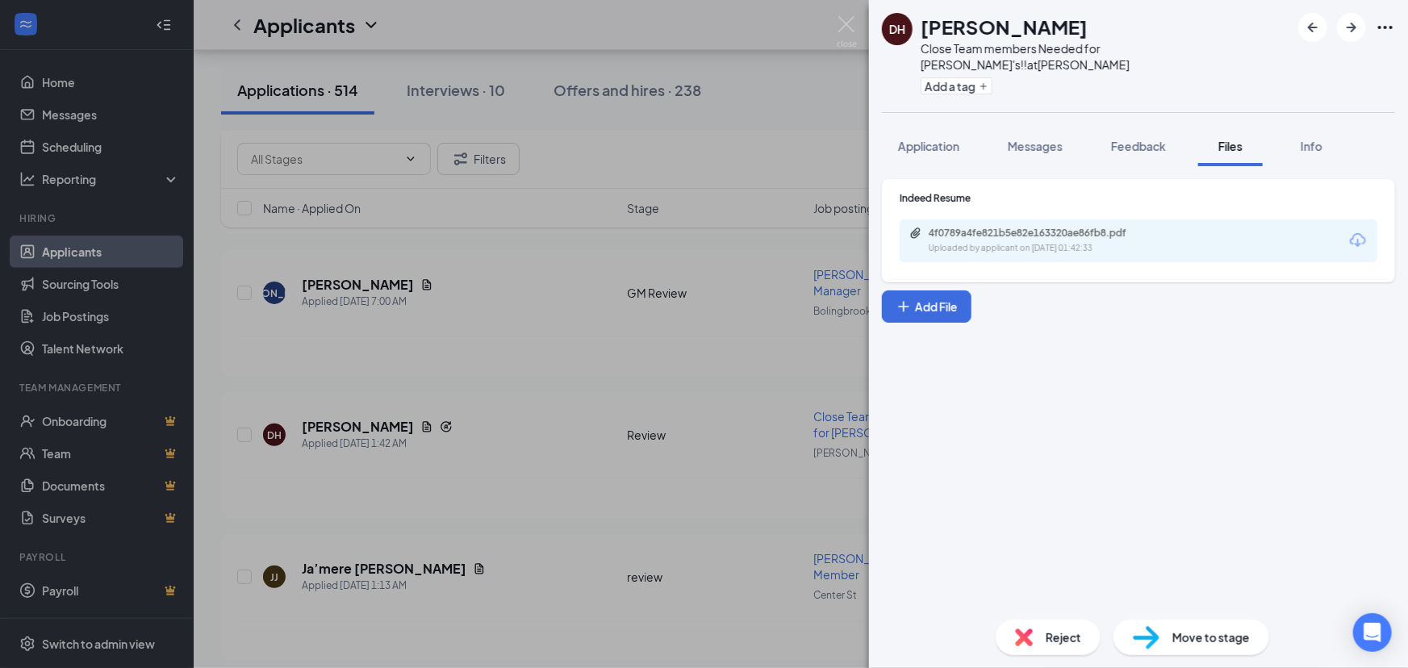
click at [605, 206] on div "DH [PERSON_NAME] Close Team members Needed for [PERSON_NAME]'s!! at [PERSON_NAM…" at bounding box center [704, 334] width 1408 height 668
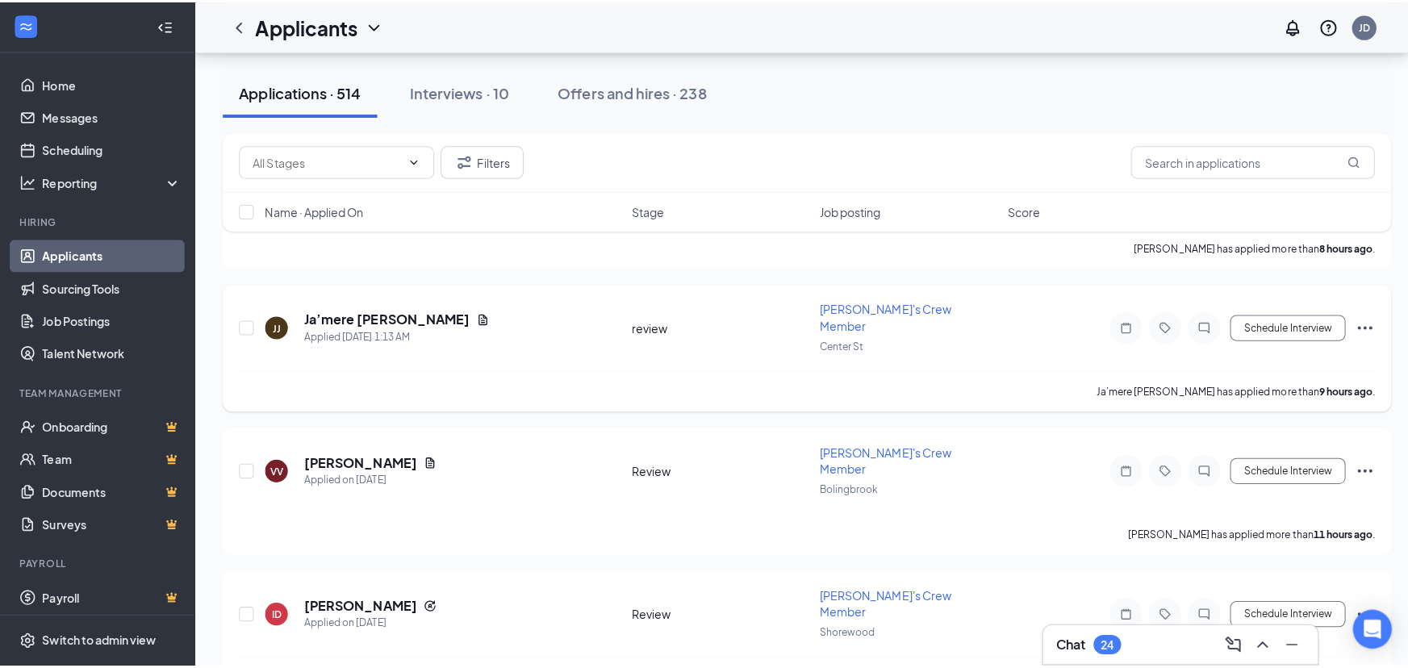
scroll to position [440, 0]
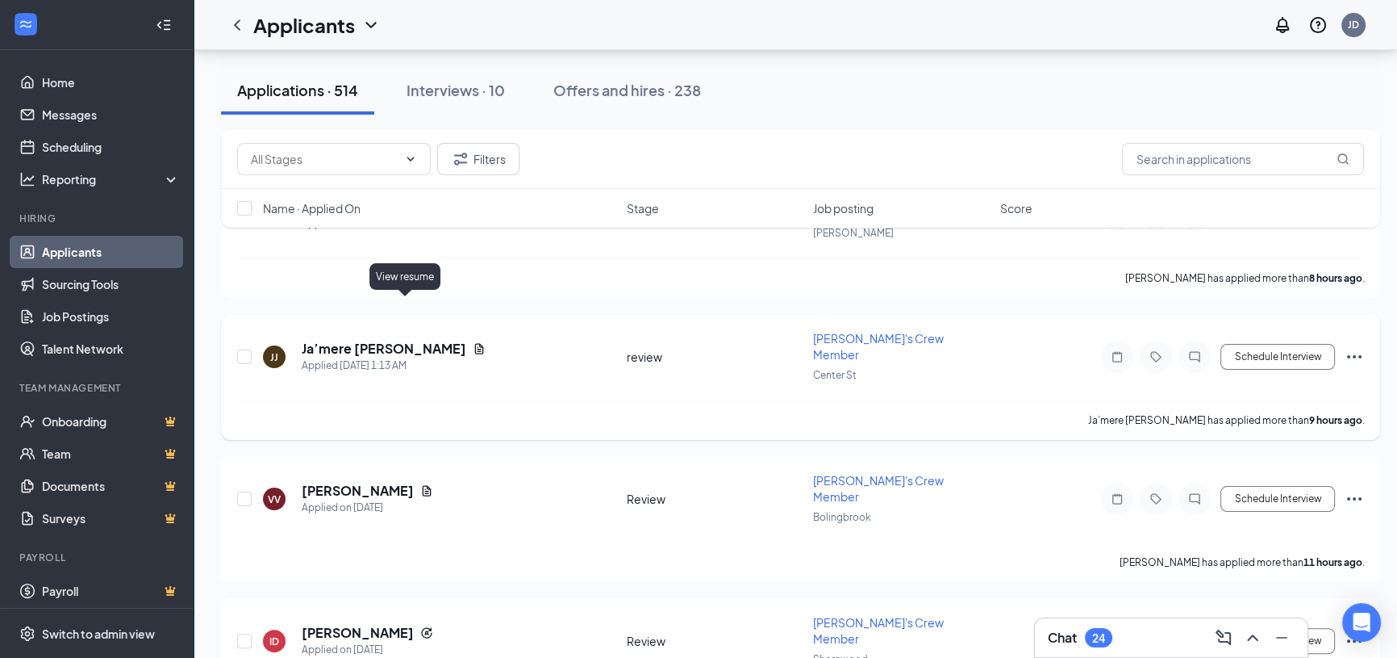
click at [475, 344] on icon "Document" at bounding box center [479, 349] width 9 height 10
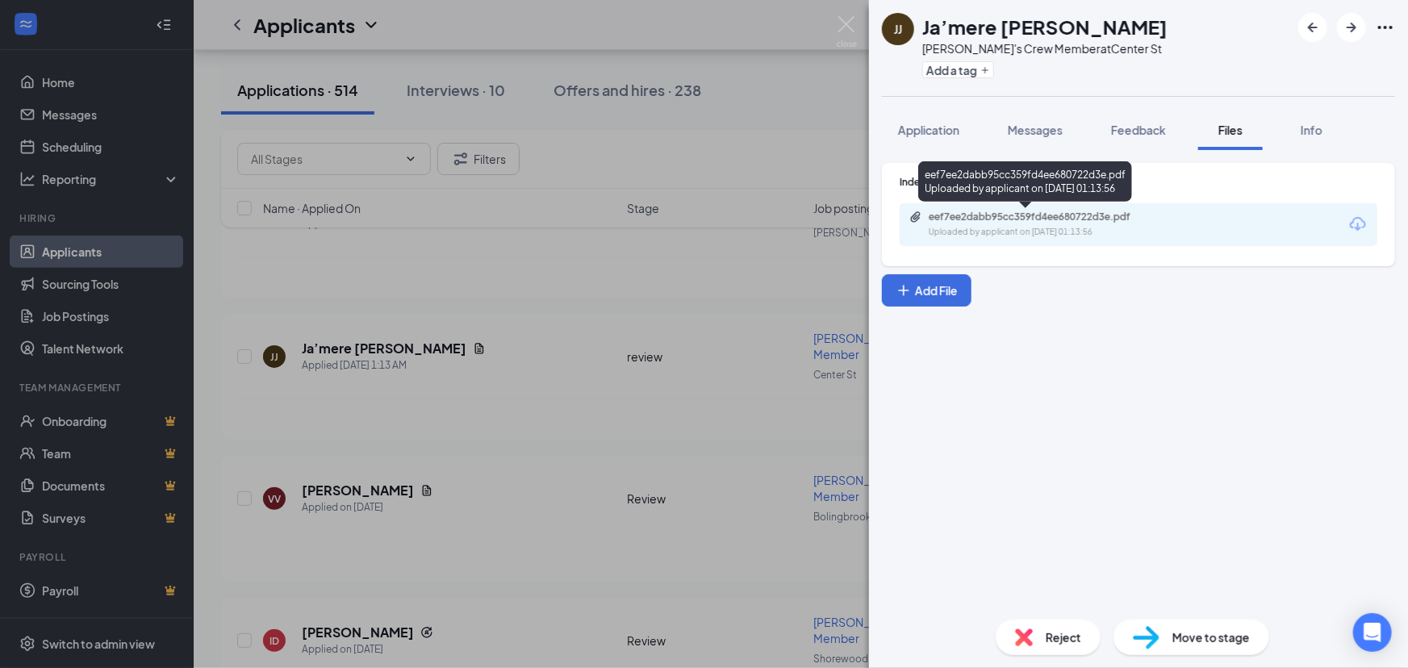
click at [1042, 234] on div "Uploaded by applicant on [DATE] 01:13:56" at bounding box center [1050, 232] width 242 height 13
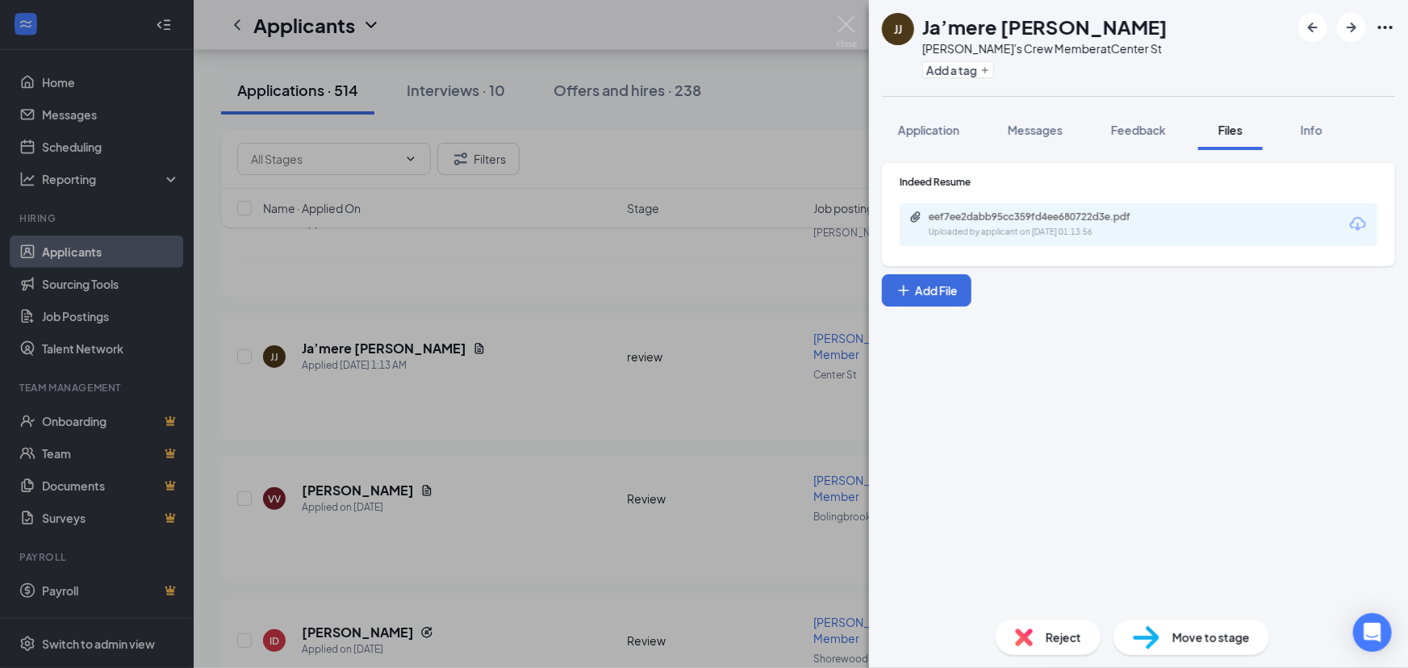
click at [662, 362] on div "[PERSON_NAME] [PERSON_NAME]’mere [PERSON_NAME]'s Crew Member at Center St Add a…" at bounding box center [704, 334] width 1408 height 668
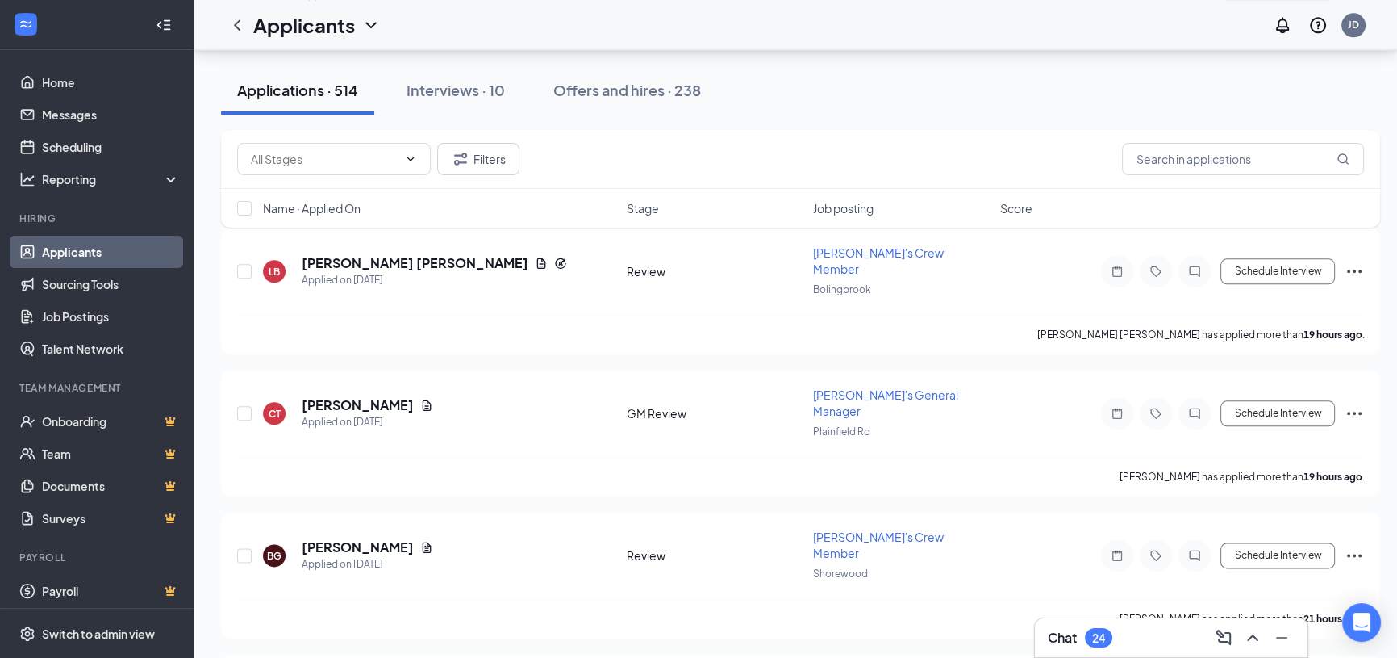
scroll to position [2347, 0]
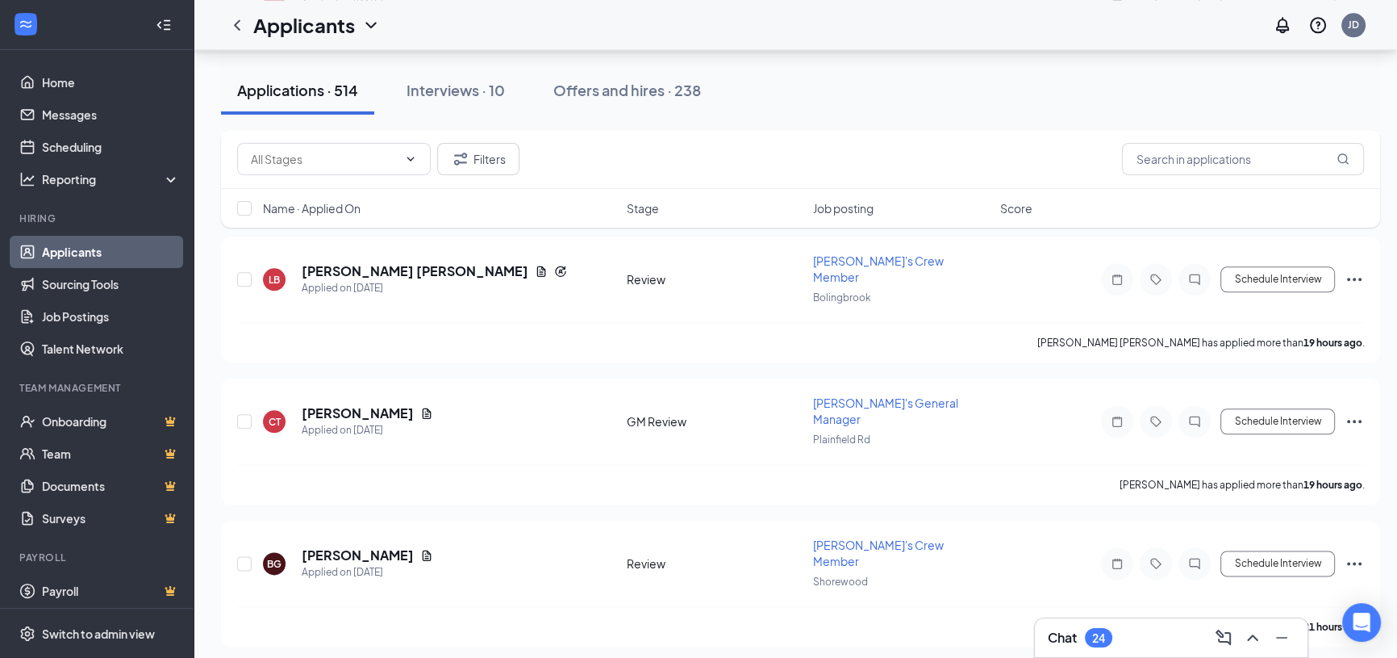
click at [336, 103] on button "Applications · 514" at bounding box center [297, 90] width 153 height 48
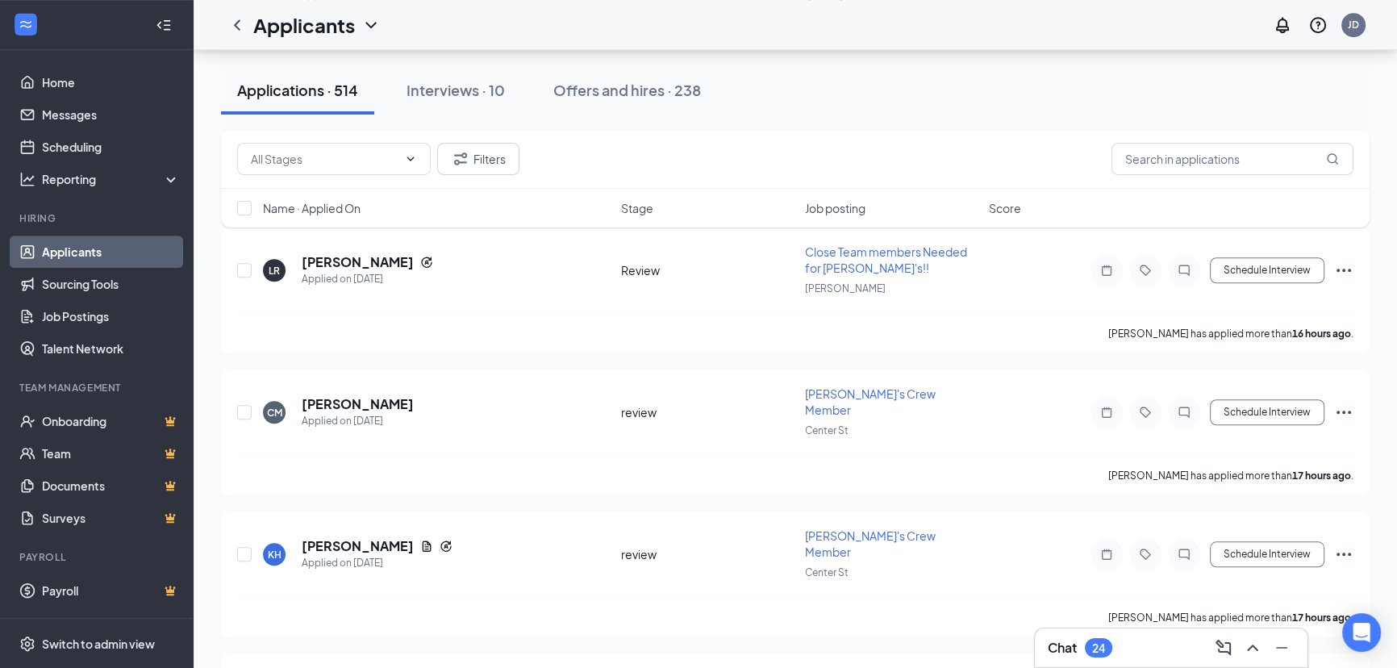
scroll to position [1614, 0]
